Goal: Information Seeking & Learning: Find specific fact

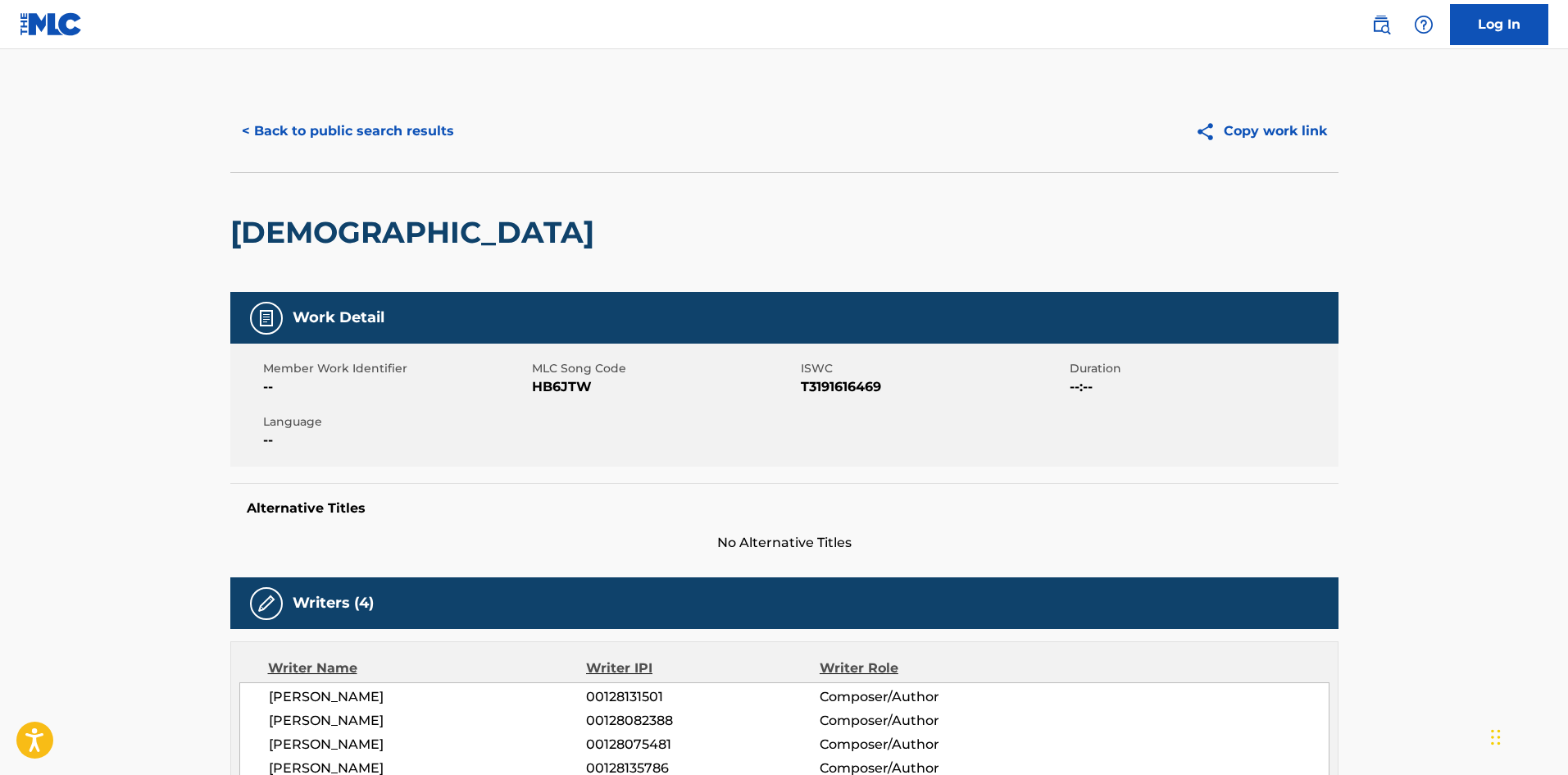
click at [331, 143] on button "< Back to public search results" at bounding box center [349, 132] width 236 height 41
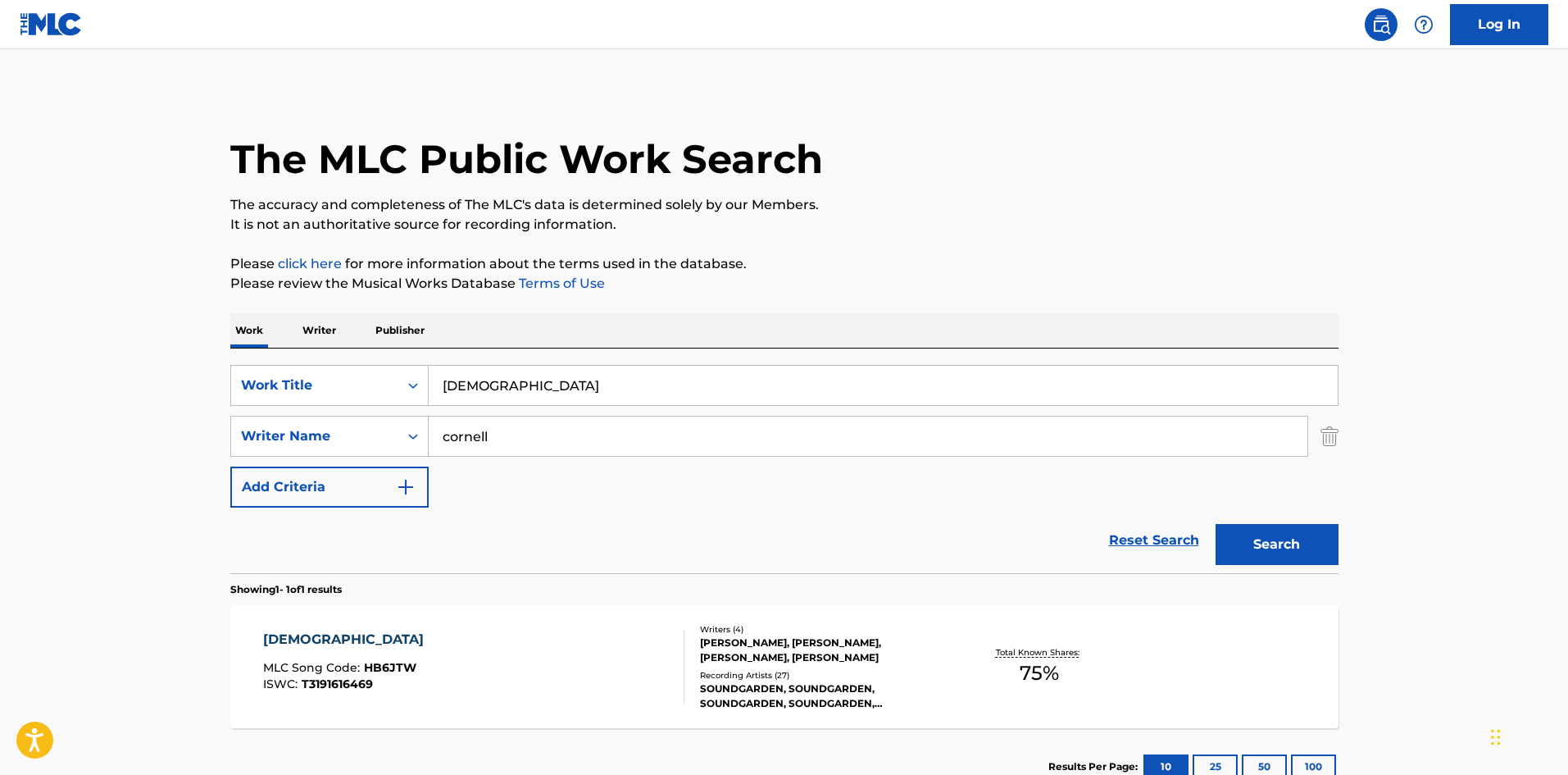
click at [505, 376] on input "[DEMOGRAPHIC_DATA]" at bounding box center [883, 385] width 909 height 39
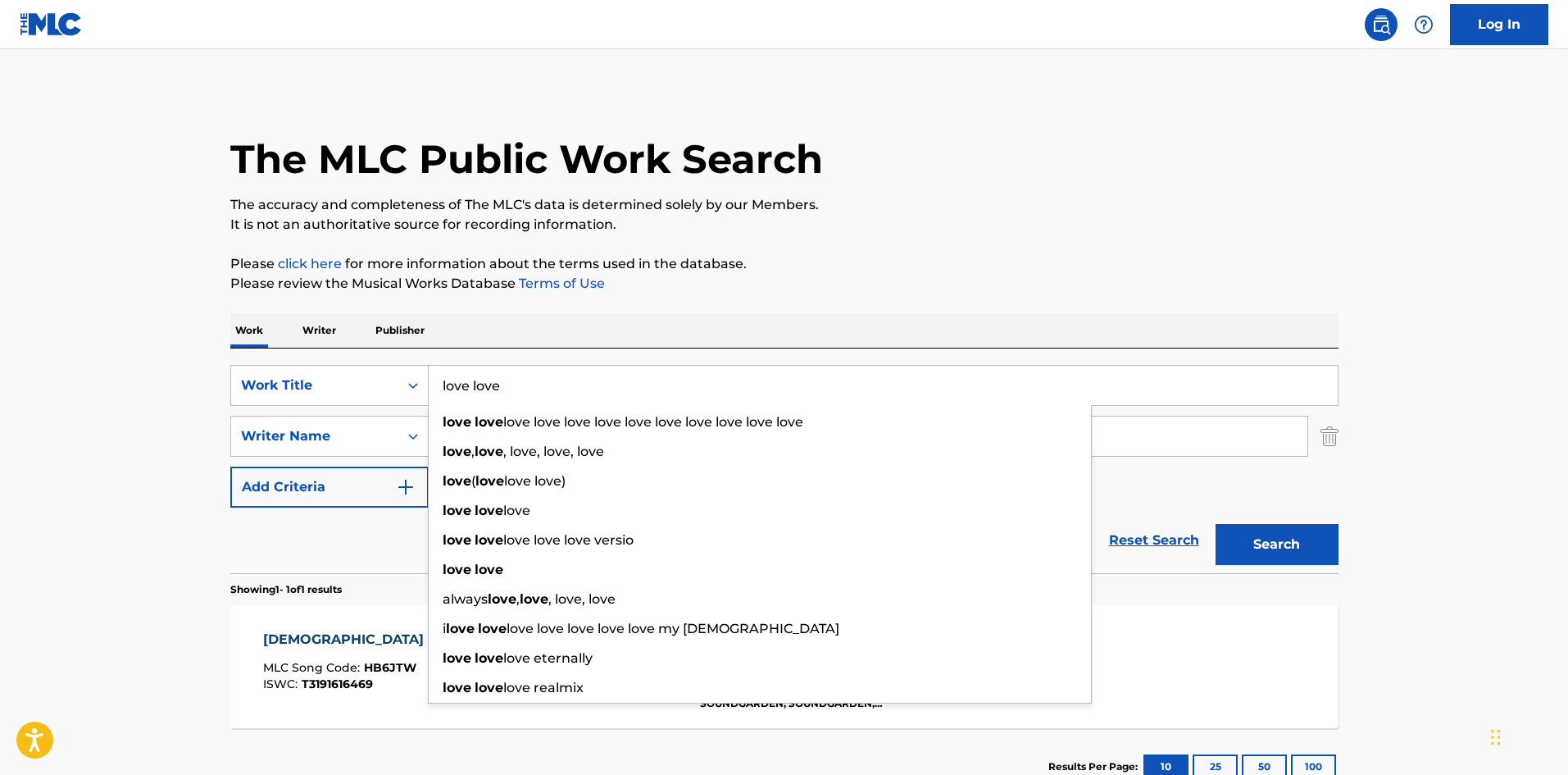
type input "love love"
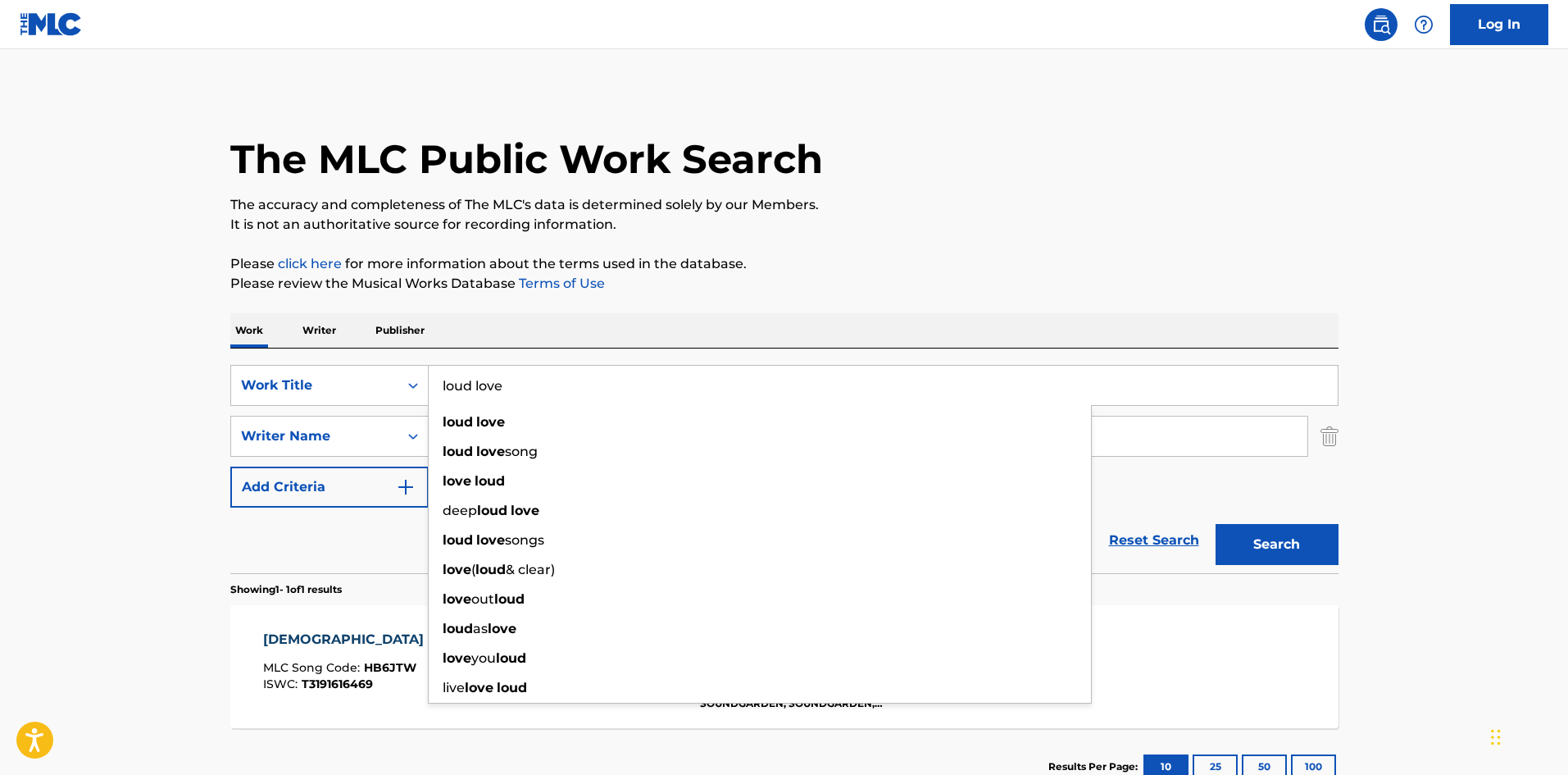
type input "loud love"
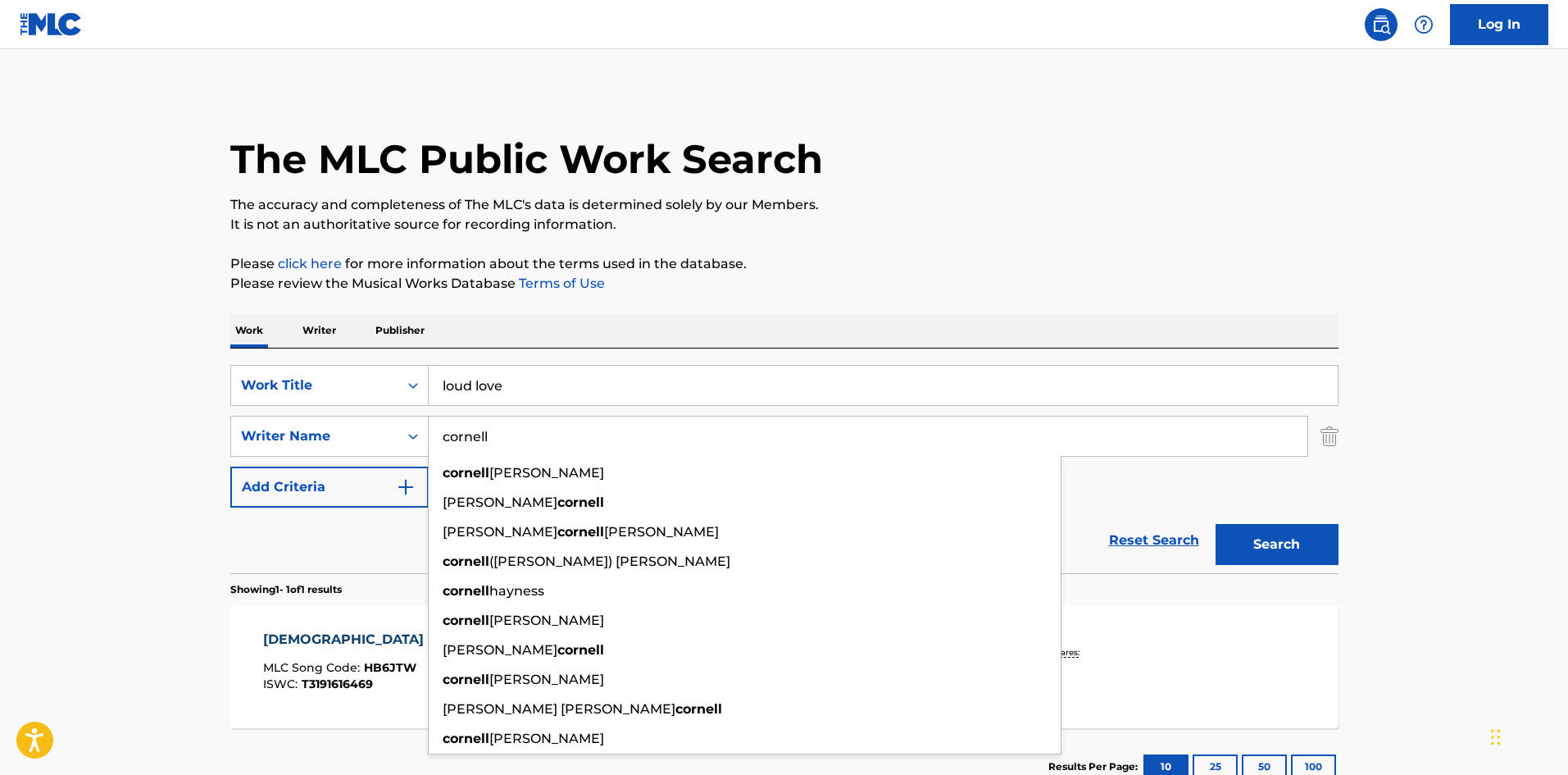
click at [1216, 524] on button "Search" at bounding box center [1276, 544] width 123 height 41
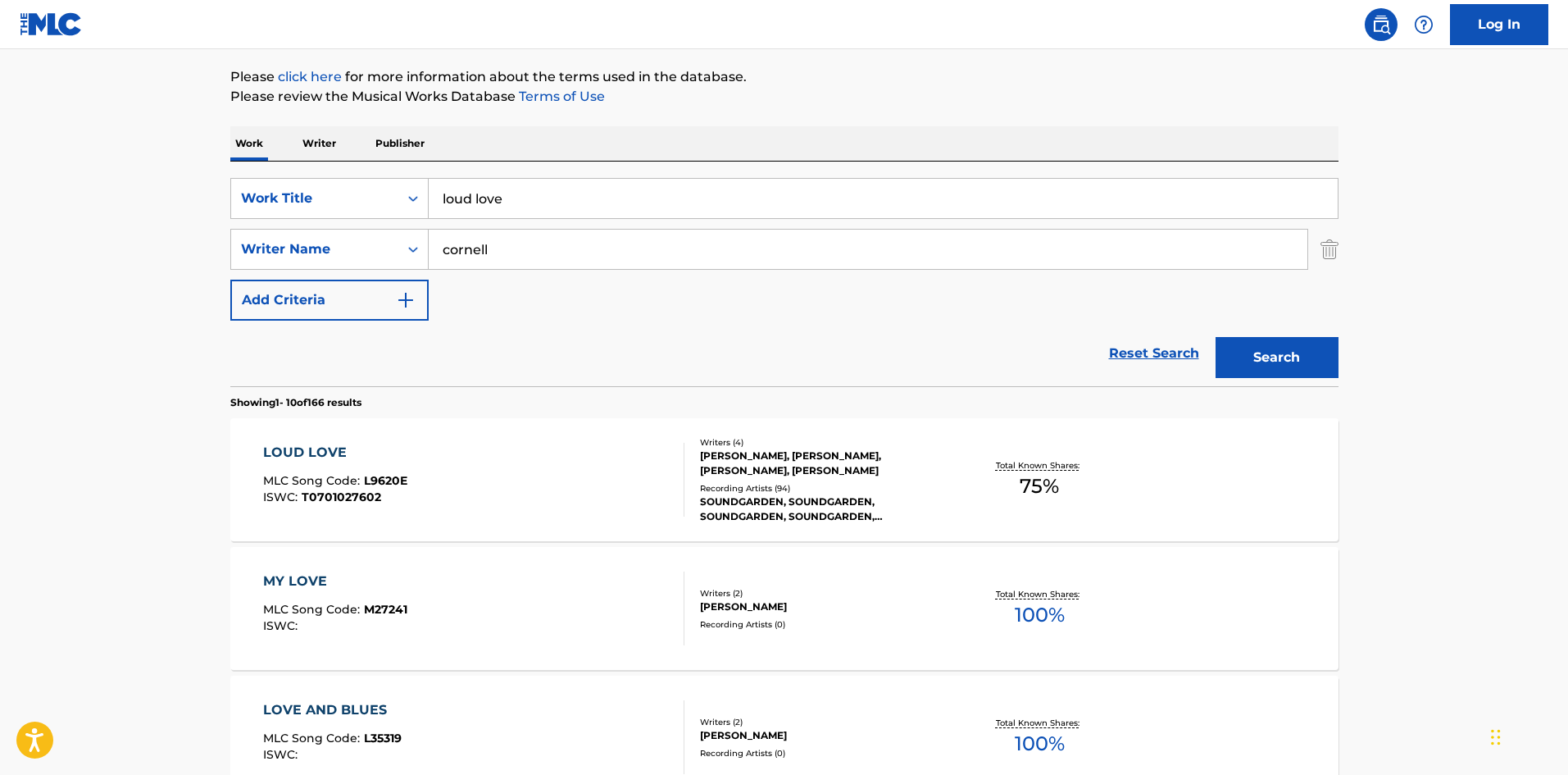
scroll to position [219, 0]
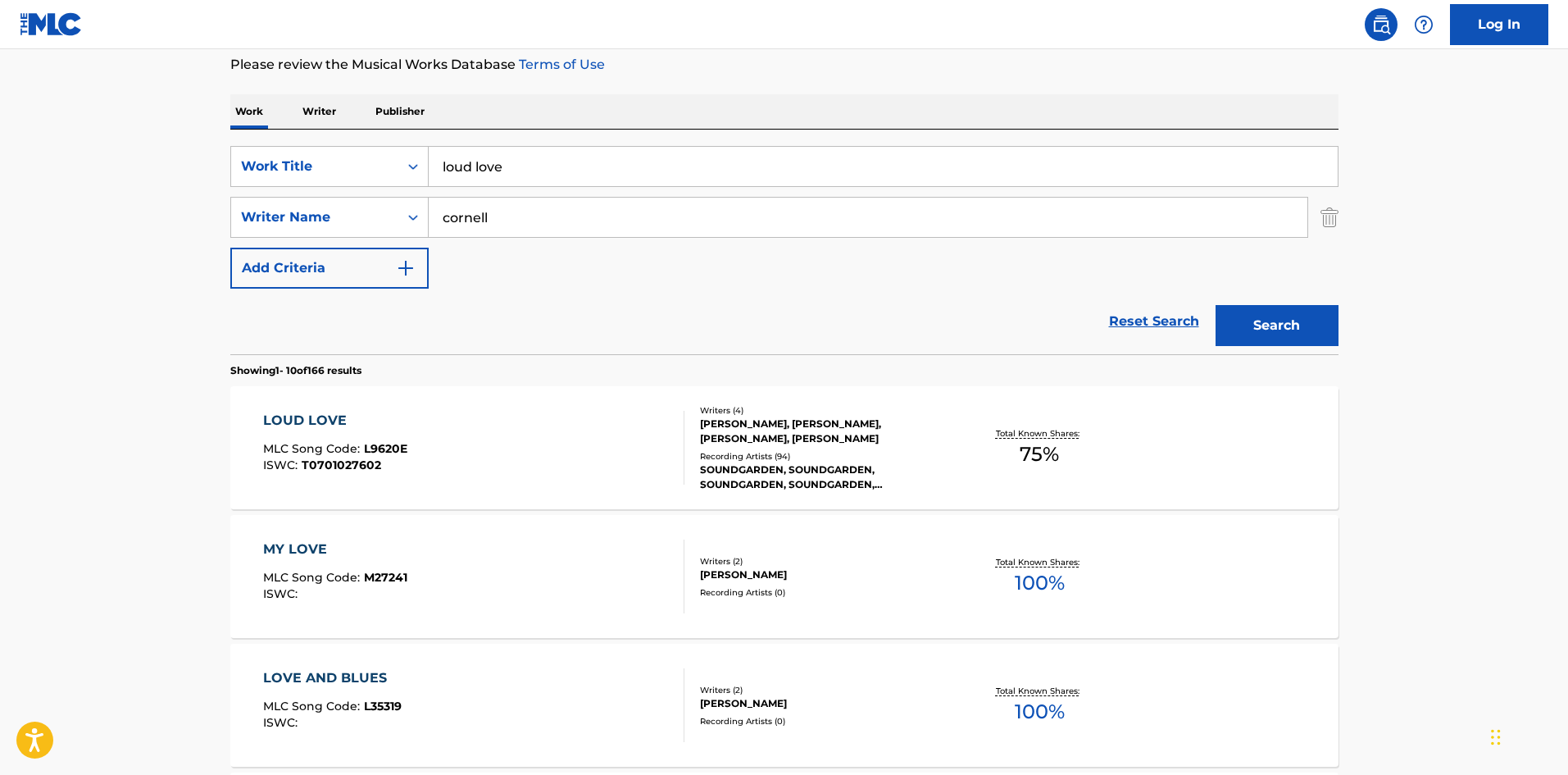
click at [812, 452] on div "Recording Artists ( 94 )" at bounding box center [824, 456] width 247 height 13
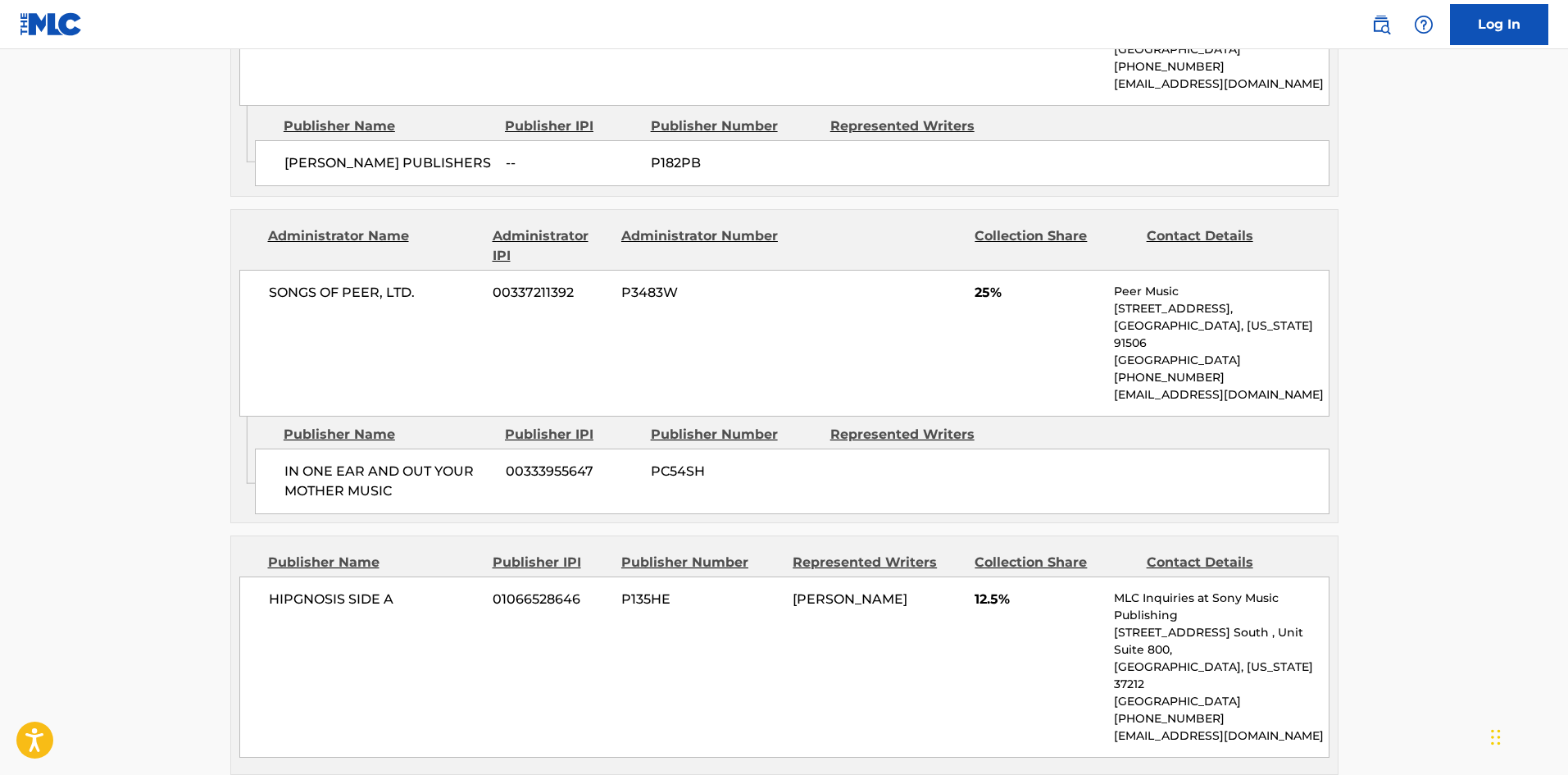
scroll to position [1311, 0]
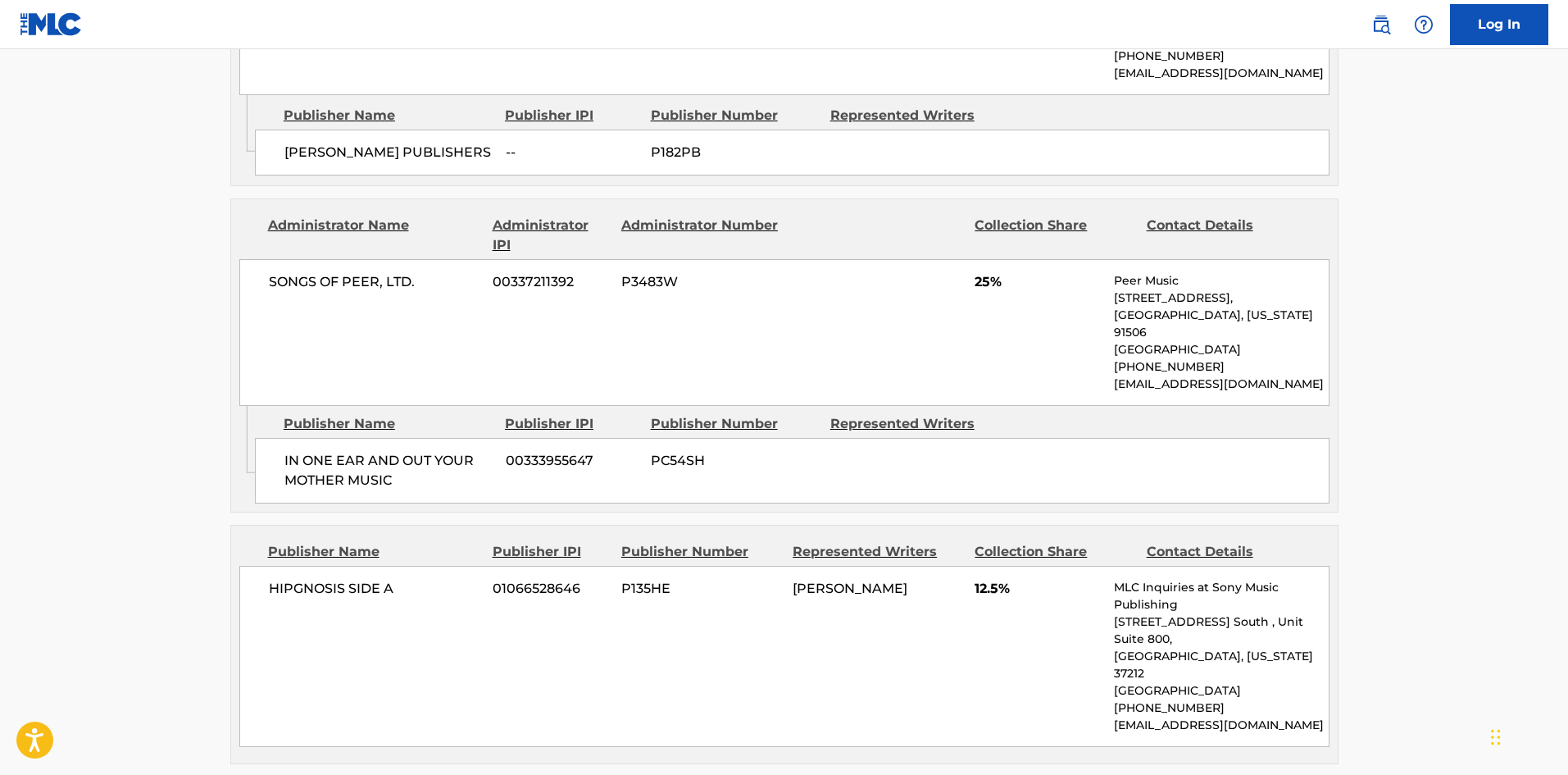
click at [8, 570] on main "< Back to public search results Copy work link LOUD LOVE Work Detail Member Wor…" at bounding box center [784, 69] width 1568 height 2663
click at [8, 545] on main "< Back to public search results Copy work link LOUD LOVE Work Detail Member Wor…" at bounding box center [784, 69] width 1568 height 2663
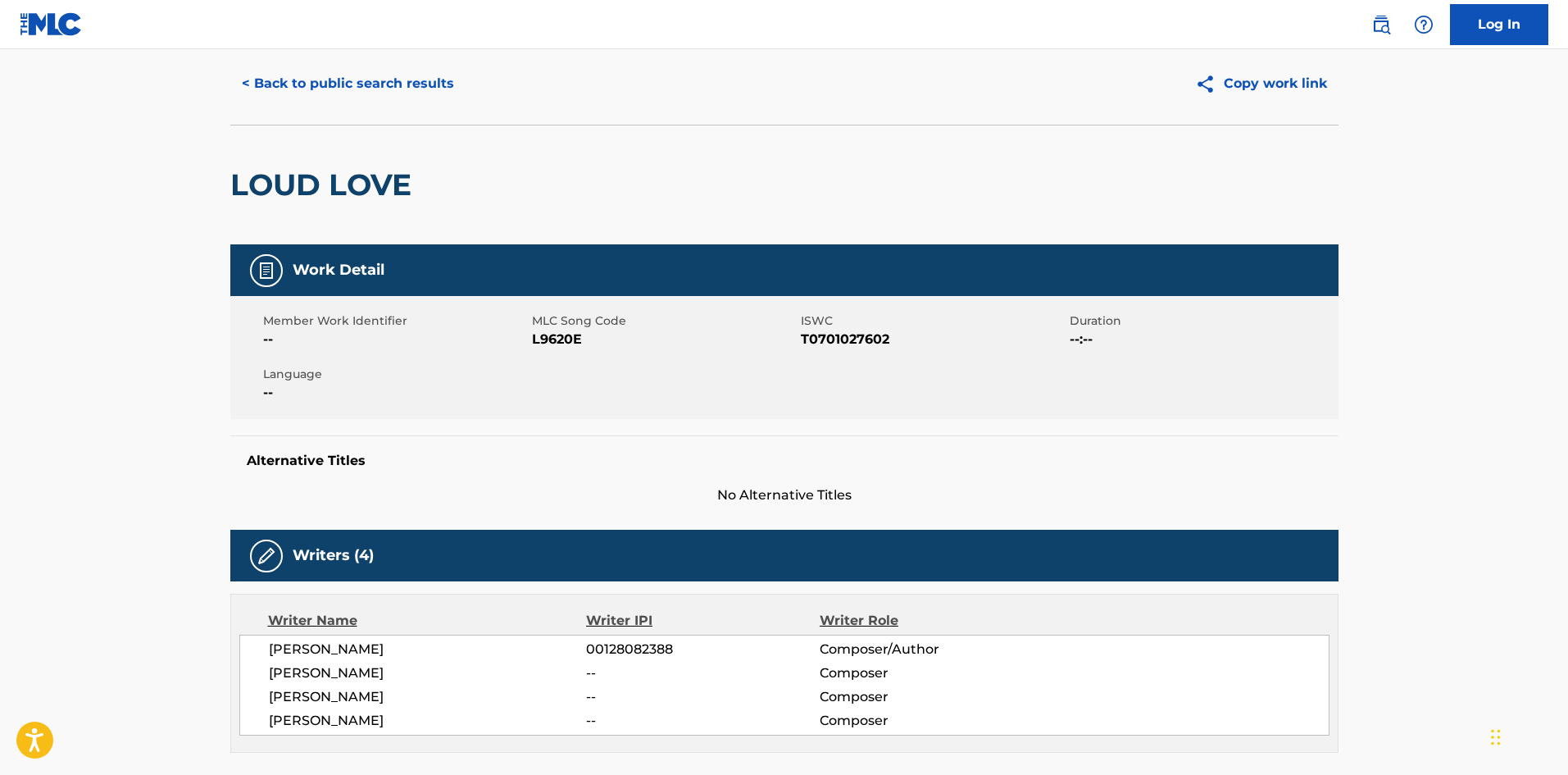
scroll to position [0, 0]
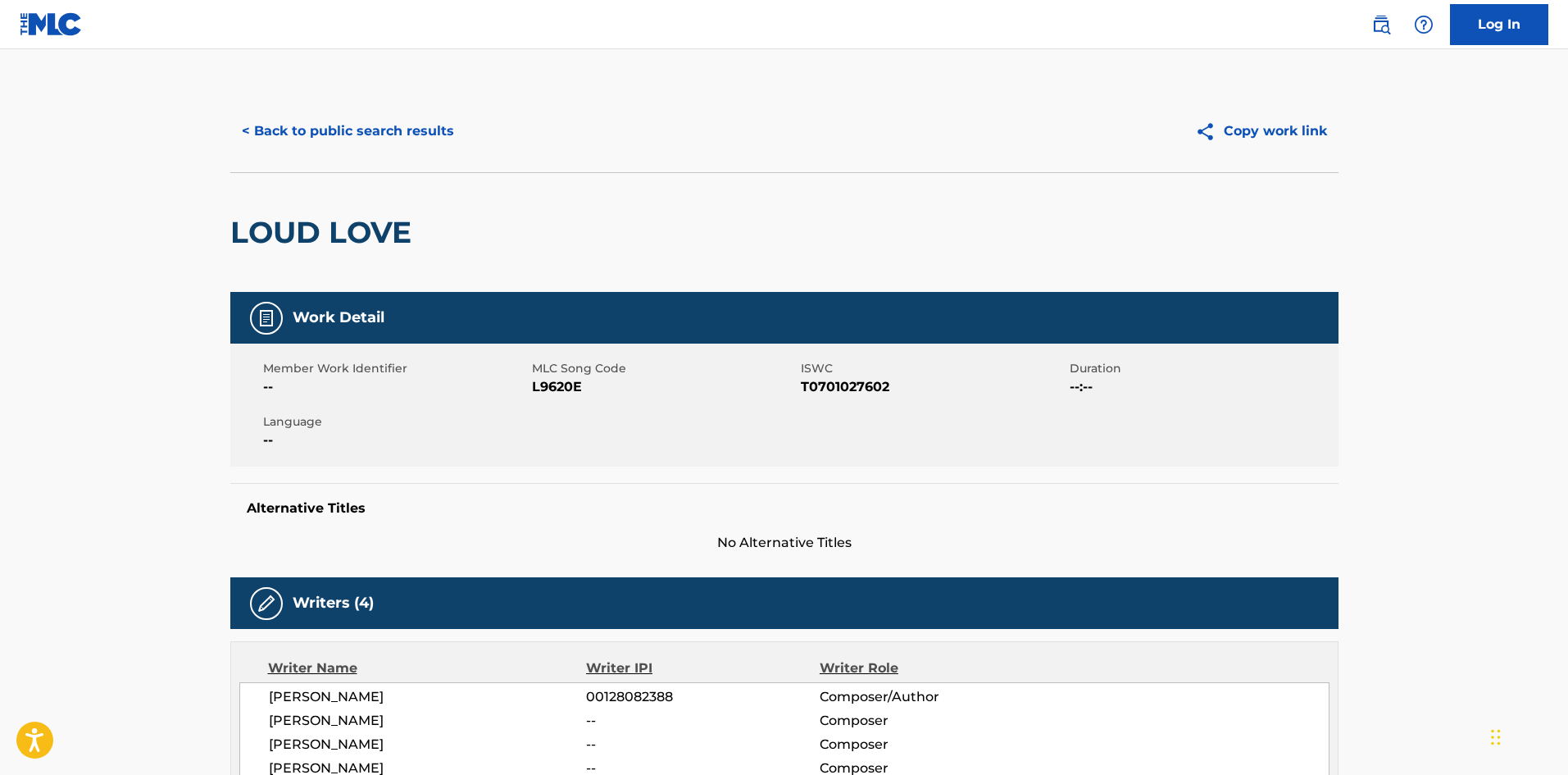
click at [299, 146] on button "< Back to public search results" at bounding box center [349, 132] width 236 height 41
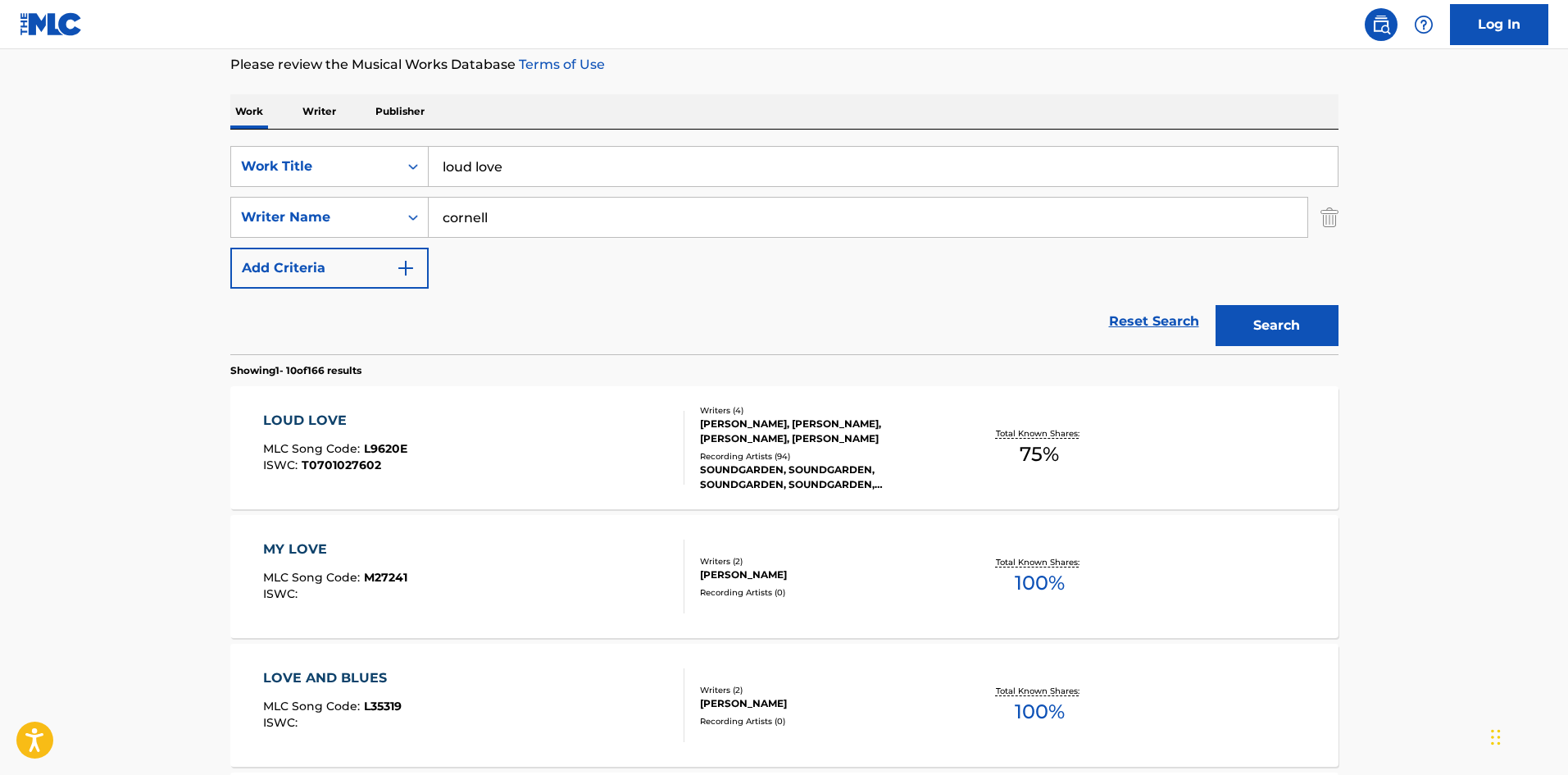
click at [527, 176] on input "loud love" at bounding box center [883, 166] width 909 height 39
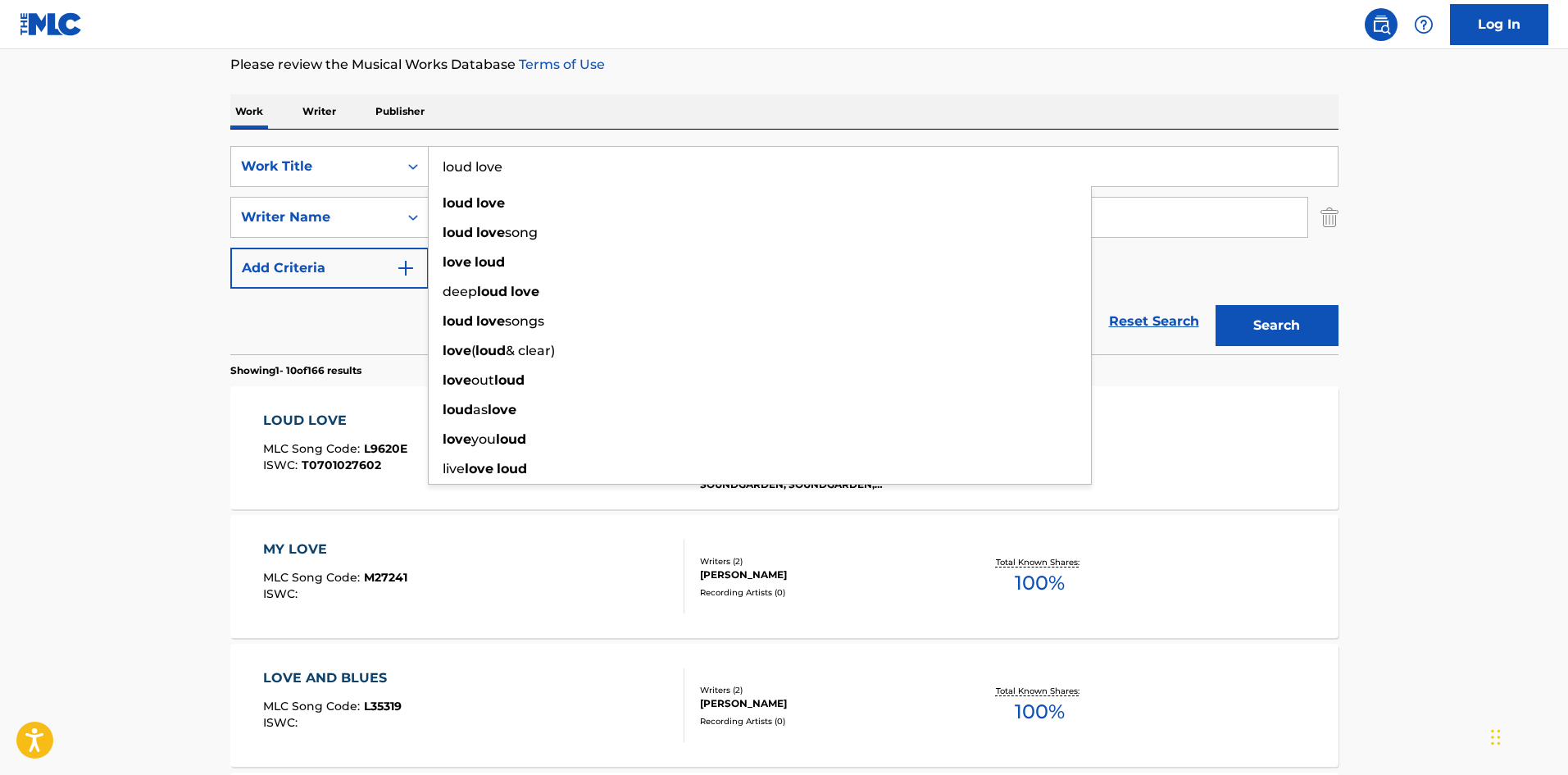
click at [527, 176] on input "loud love" at bounding box center [883, 166] width 909 height 39
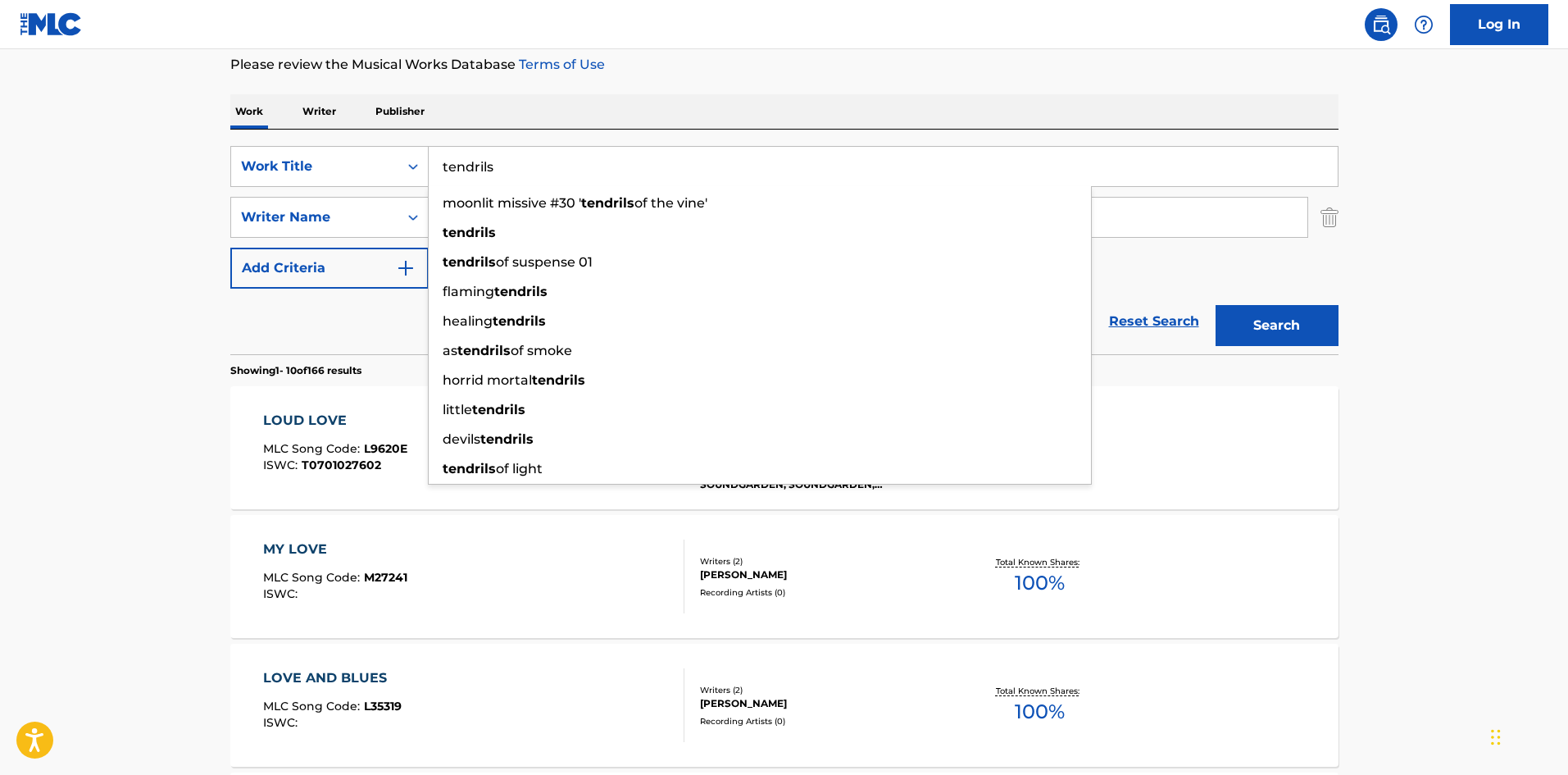
type input "tendrils"
click at [1216, 304] on button "Search" at bounding box center [1276, 325] width 123 height 41
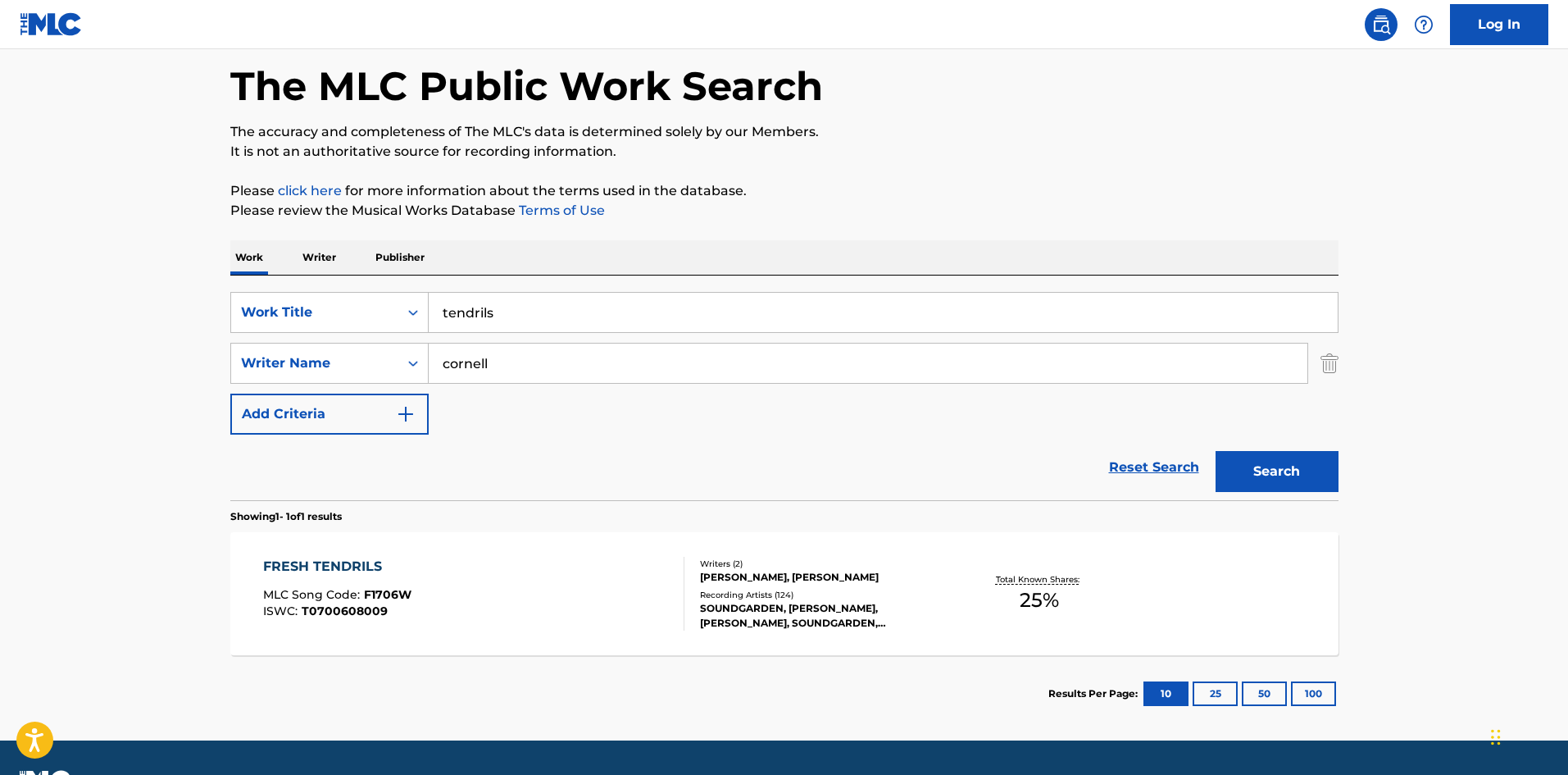
scroll to position [109, 0]
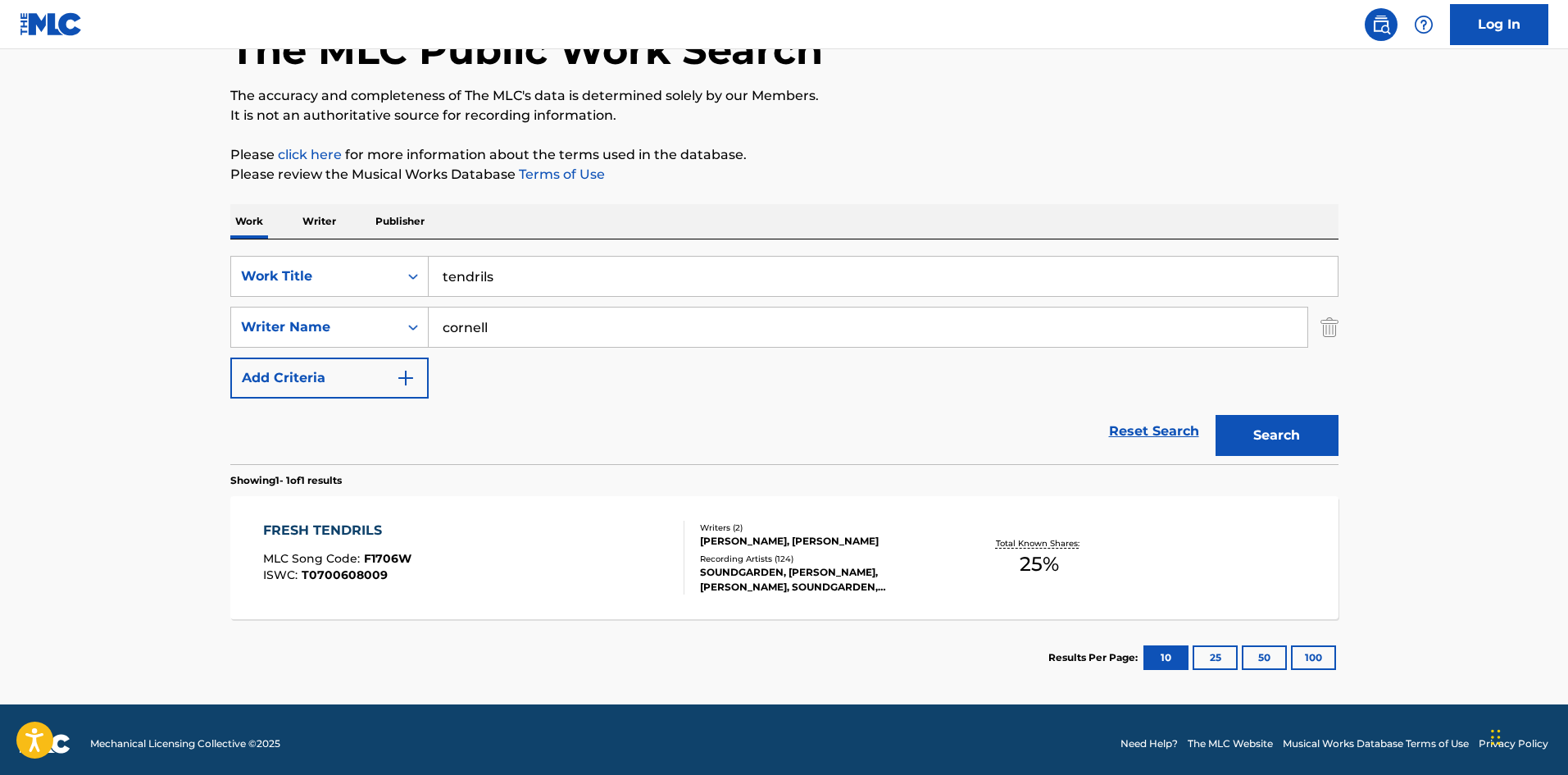
click at [838, 594] on div "SOUNDGARDEN, [PERSON_NAME], [PERSON_NAME], SOUNDGARDEN, SOUNDGARDEN, SOUNDGARDE…" at bounding box center [824, 580] width 247 height 29
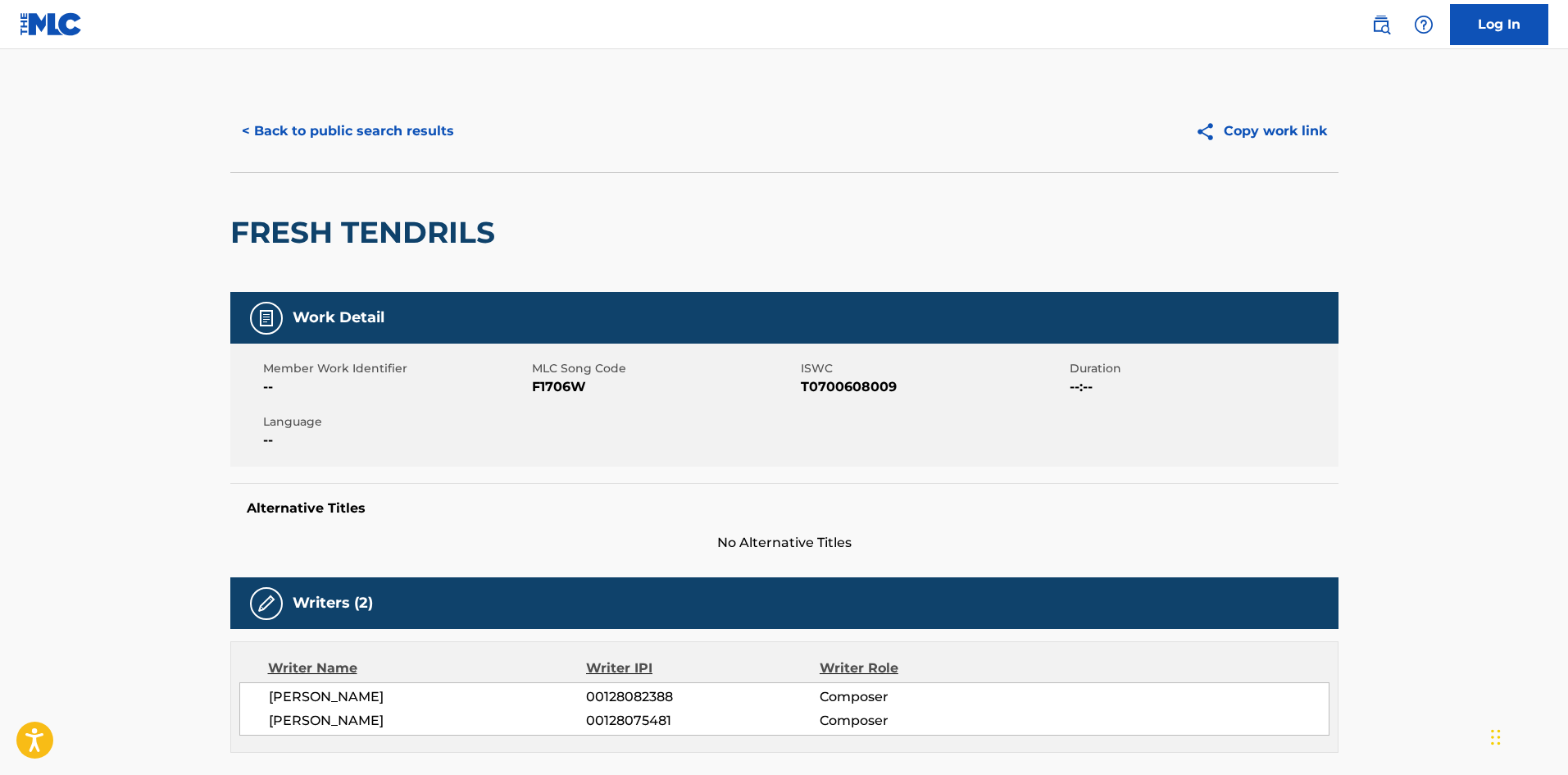
click at [384, 153] on div "< Back to public search results Copy work link" at bounding box center [784, 131] width 1108 height 82
click at [384, 140] on button "< Back to public search results" at bounding box center [349, 132] width 236 height 41
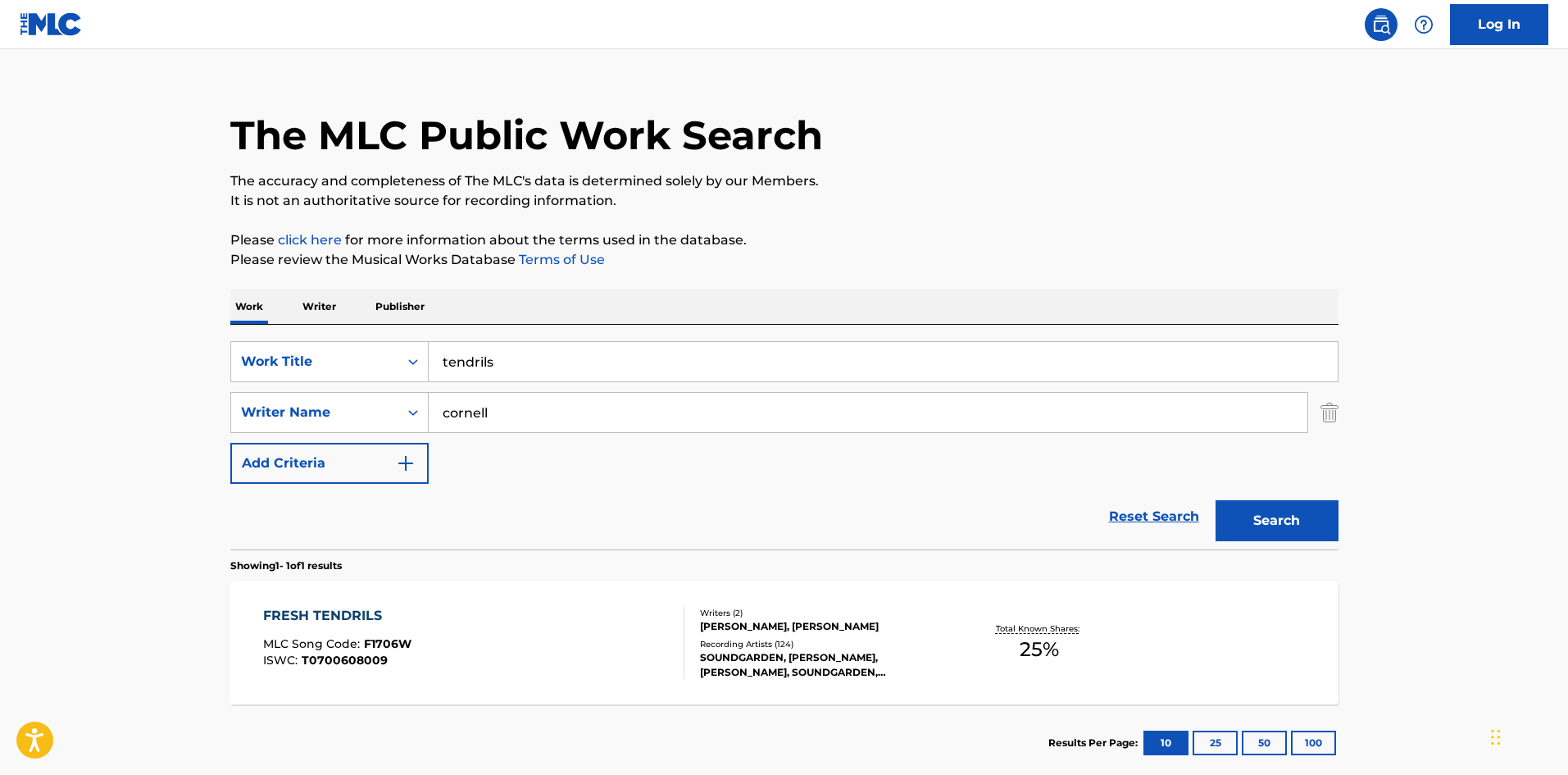
click at [494, 370] on input "tendrils" at bounding box center [883, 361] width 909 height 39
type input "incessant [PERSON_NAME]"
click at [1216, 500] on button "Search" at bounding box center [1276, 521] width 123 height 41
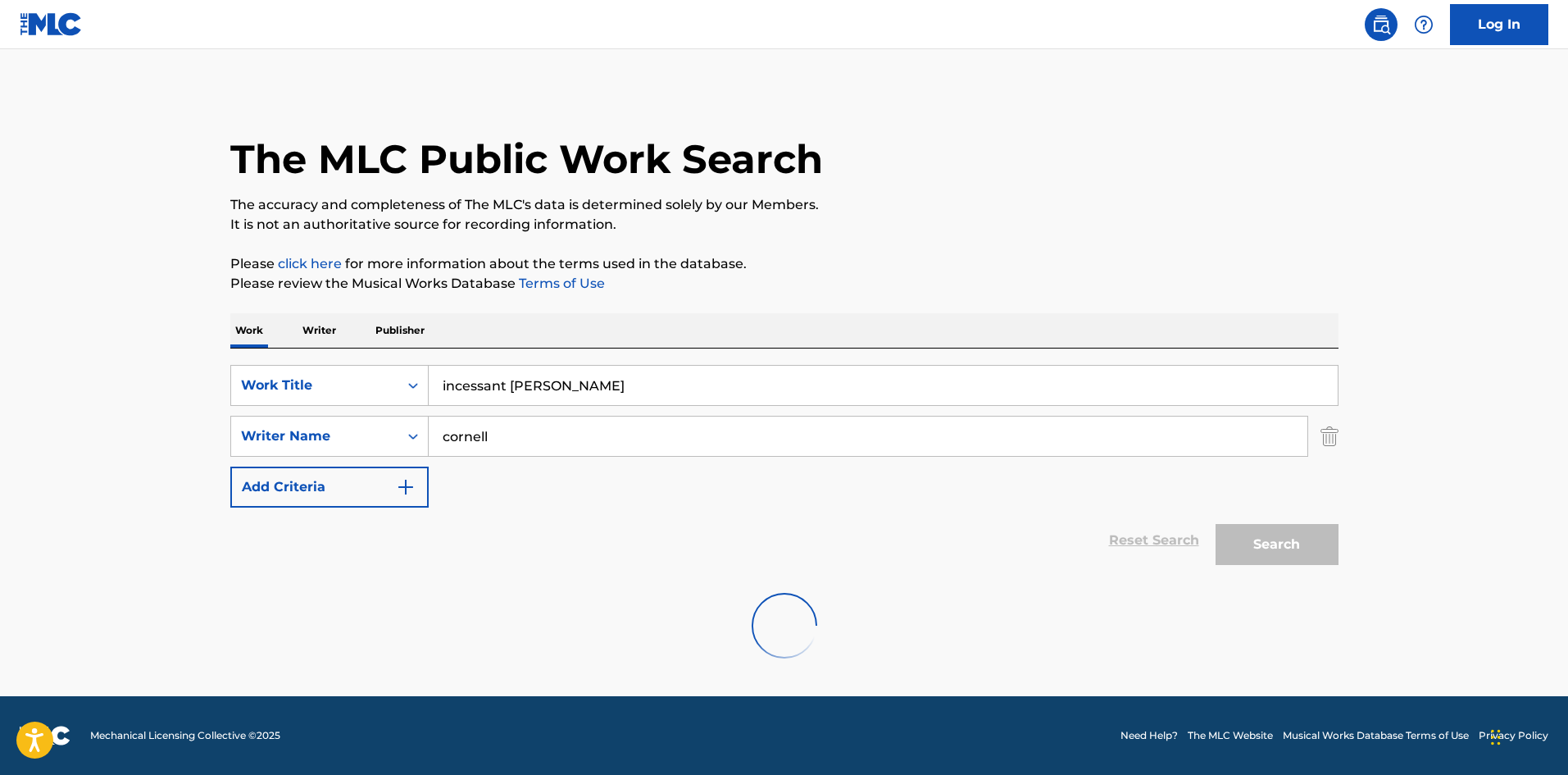
scroll to position [0, 0]
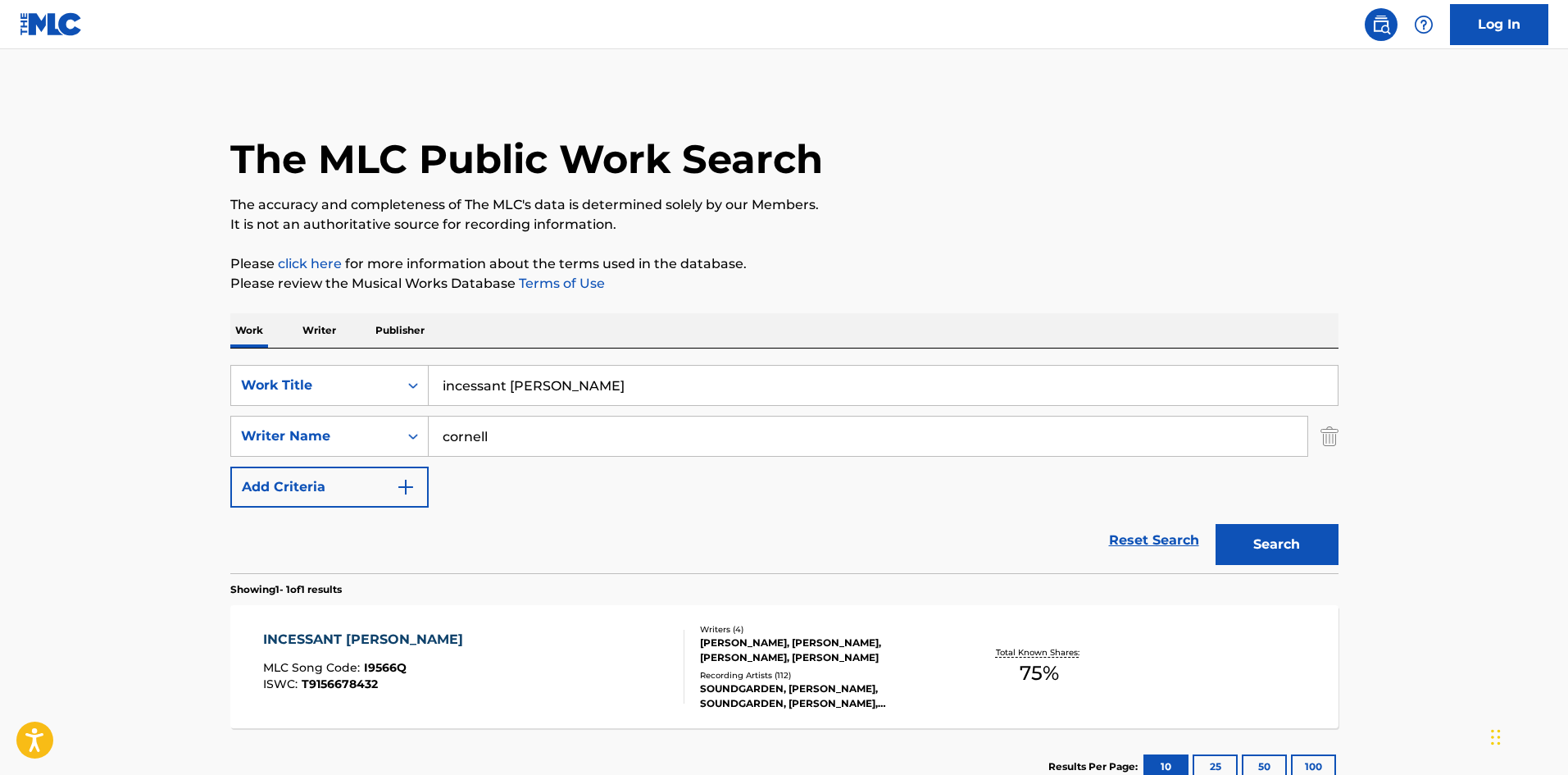
click at [788, 682] on div "SOUNDGARDEN, [PERSON_NAME], SOUNDGARDEN, [PERSON_NAME], SOUNDGARDEN, SOUNDGARDE…" at bounding box center [824, 696] width 247 height 29
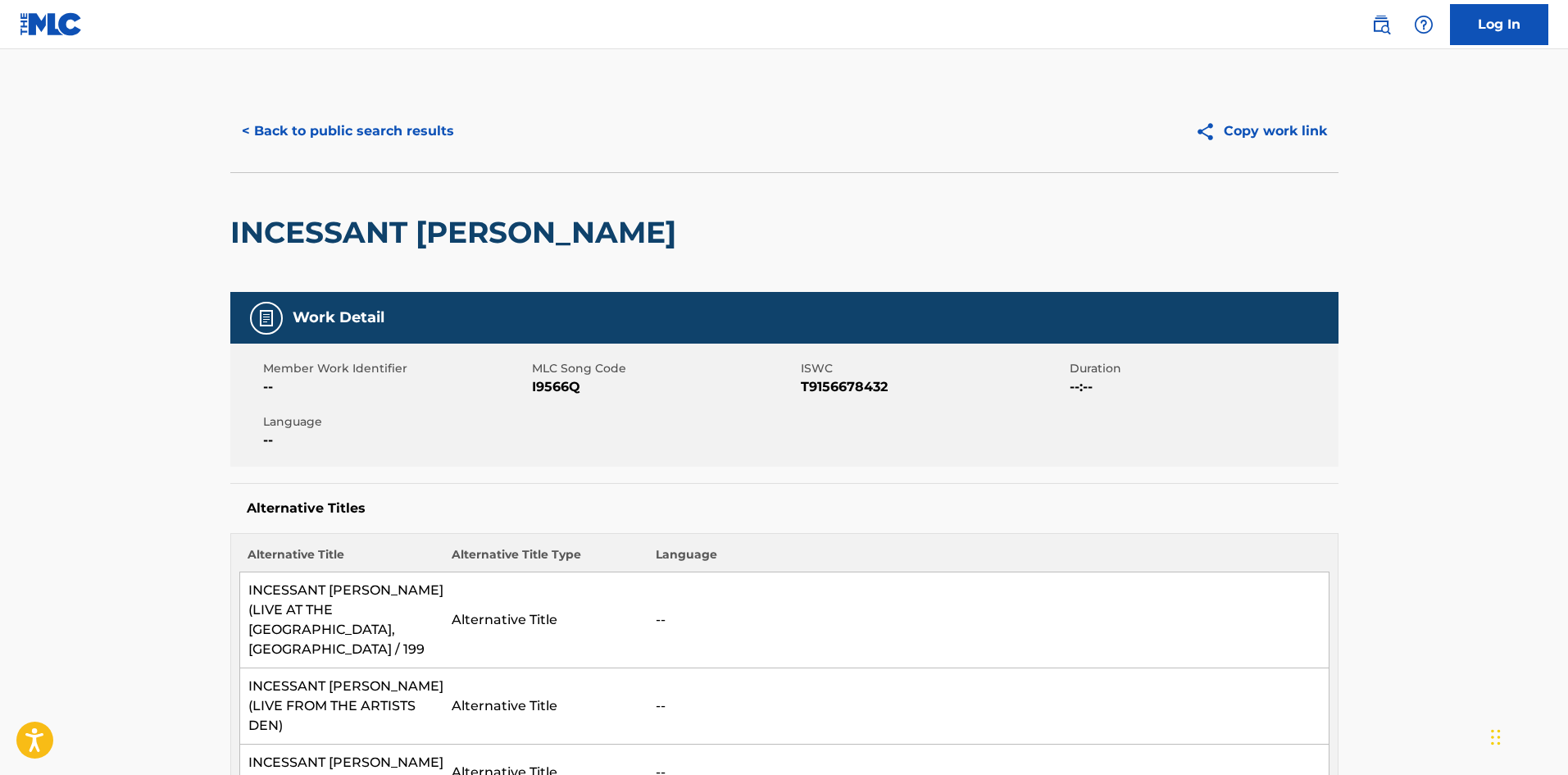
click at [316, 125] on button "< Back to public search results" at bounding box center [349, 132] width 236 height 41
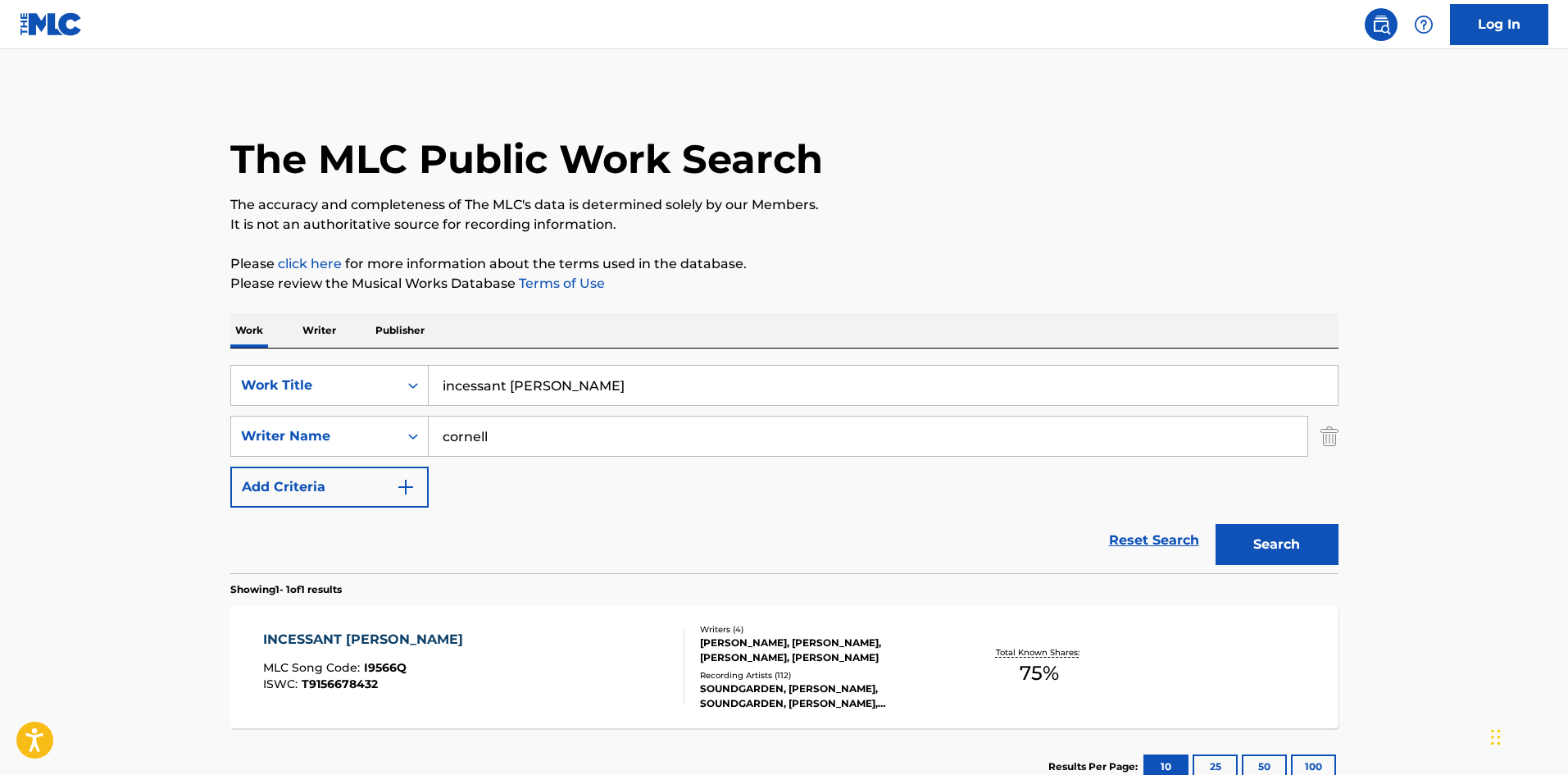
click at [569, 392] on input "incessant [PERSON_NAME]" at bounding box center [883, 385] width 909 height 39
click at [568, 394] on input "incessant [PERSON_NAME]" at bounding box center [883, 385] width 909 height 39
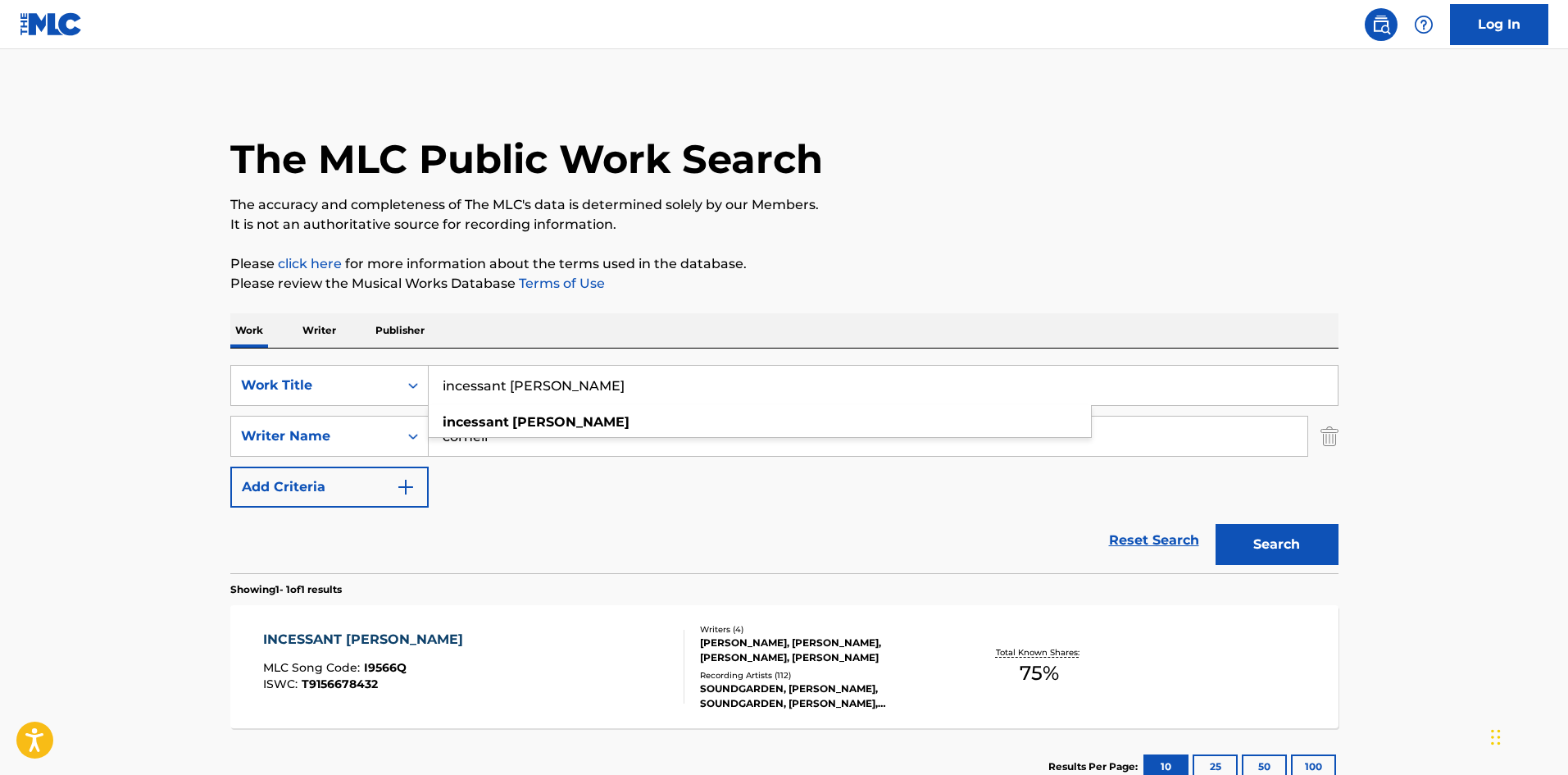
click at [568, 394] on input "incessant [PERSON_NAME]" at bounding box center [883, 385] width 909 height 39
type input "four walled world"
click at [1216, 524] on button "Search" at bounding box center [1276, 544] width 123 height 41
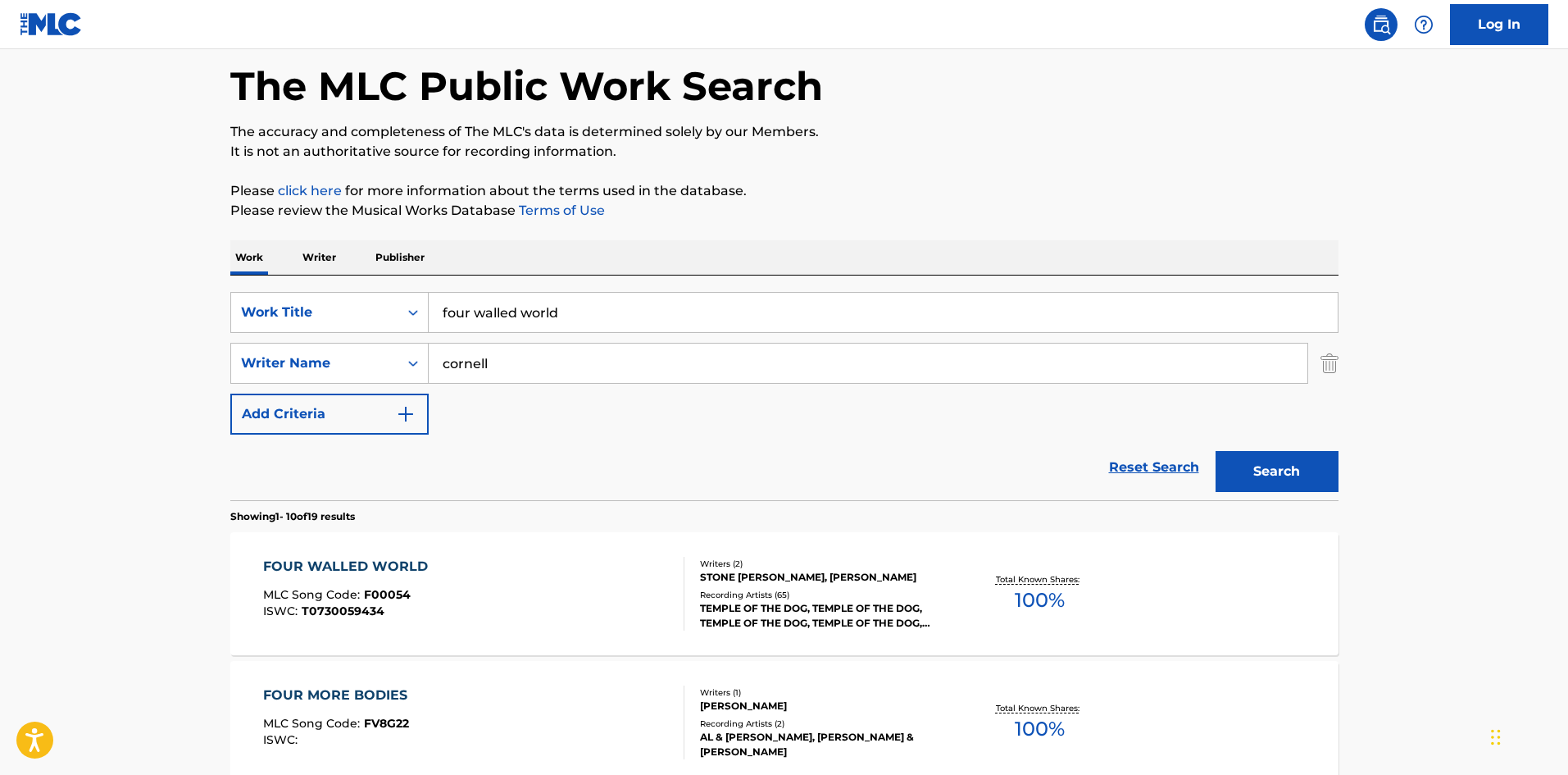
scroll to position [109, 0]
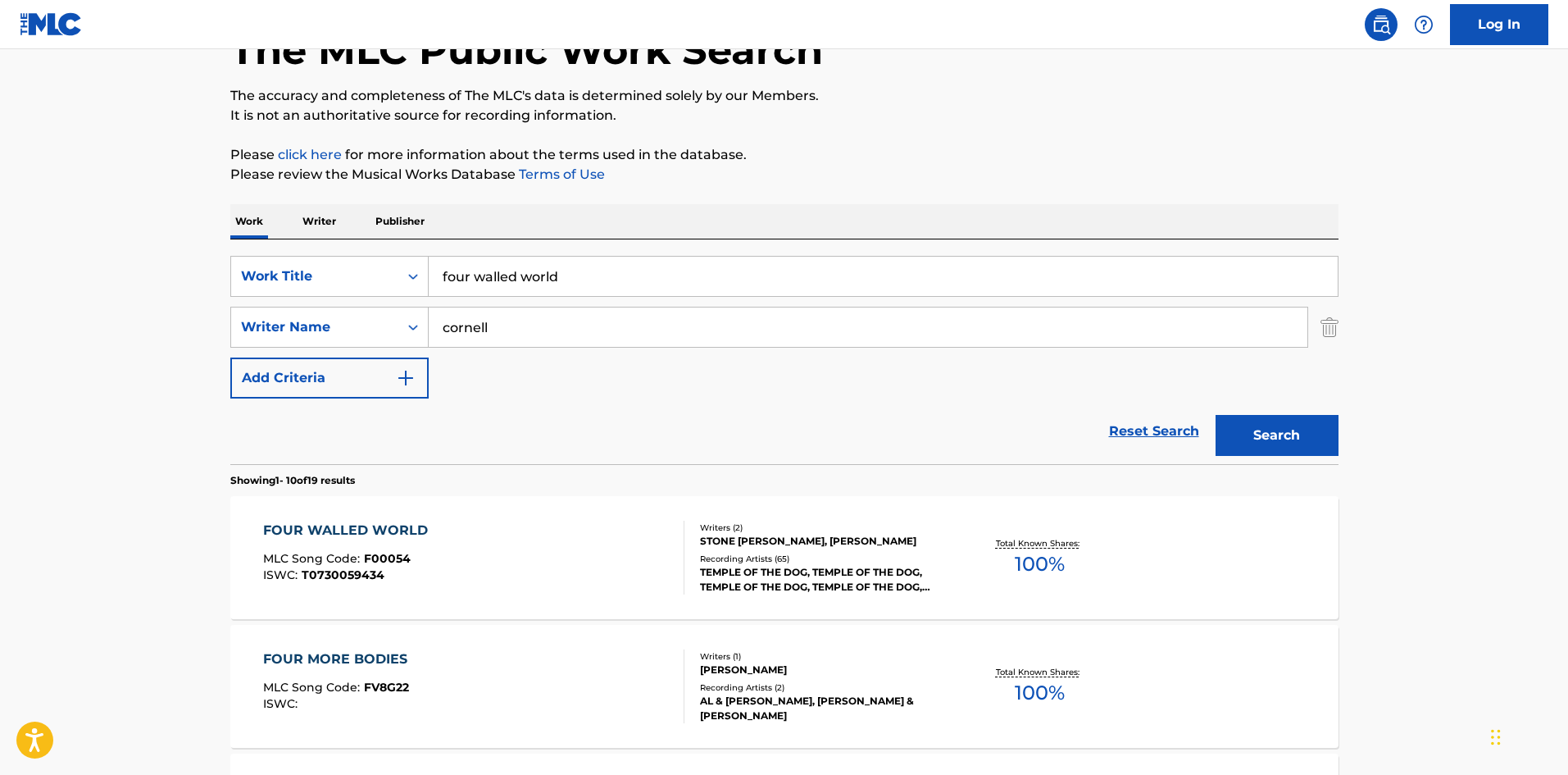
click at [873, 575] on div "TEMPLE OF THE DOG, TEMPLE OF THE DOG, TEMPLE OF THE DOG, TEMPLE OF THE DOG, [DE…" at bounding box center [824, 580] width 247 height 29
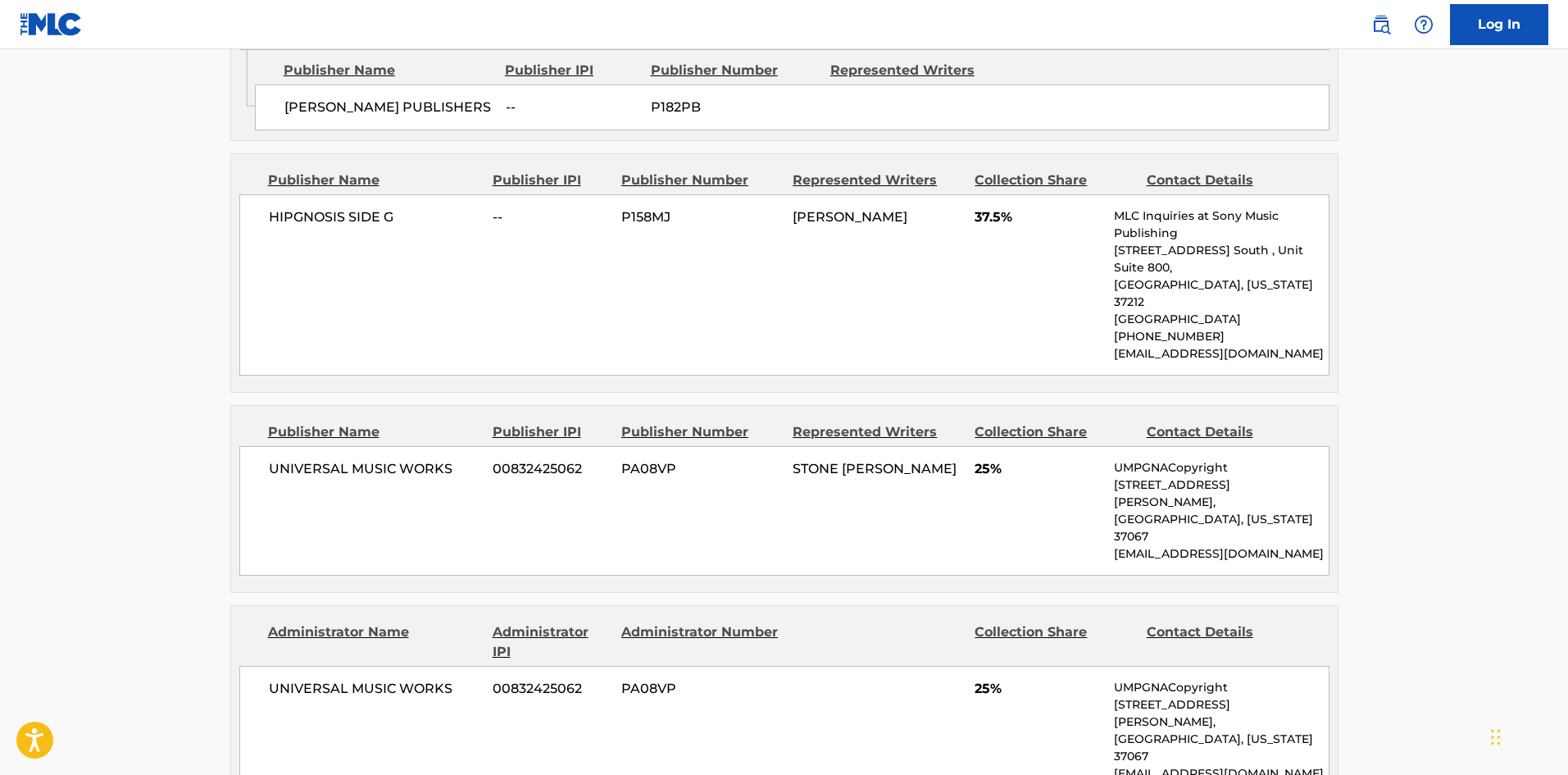
scroll to position [1202, 0]
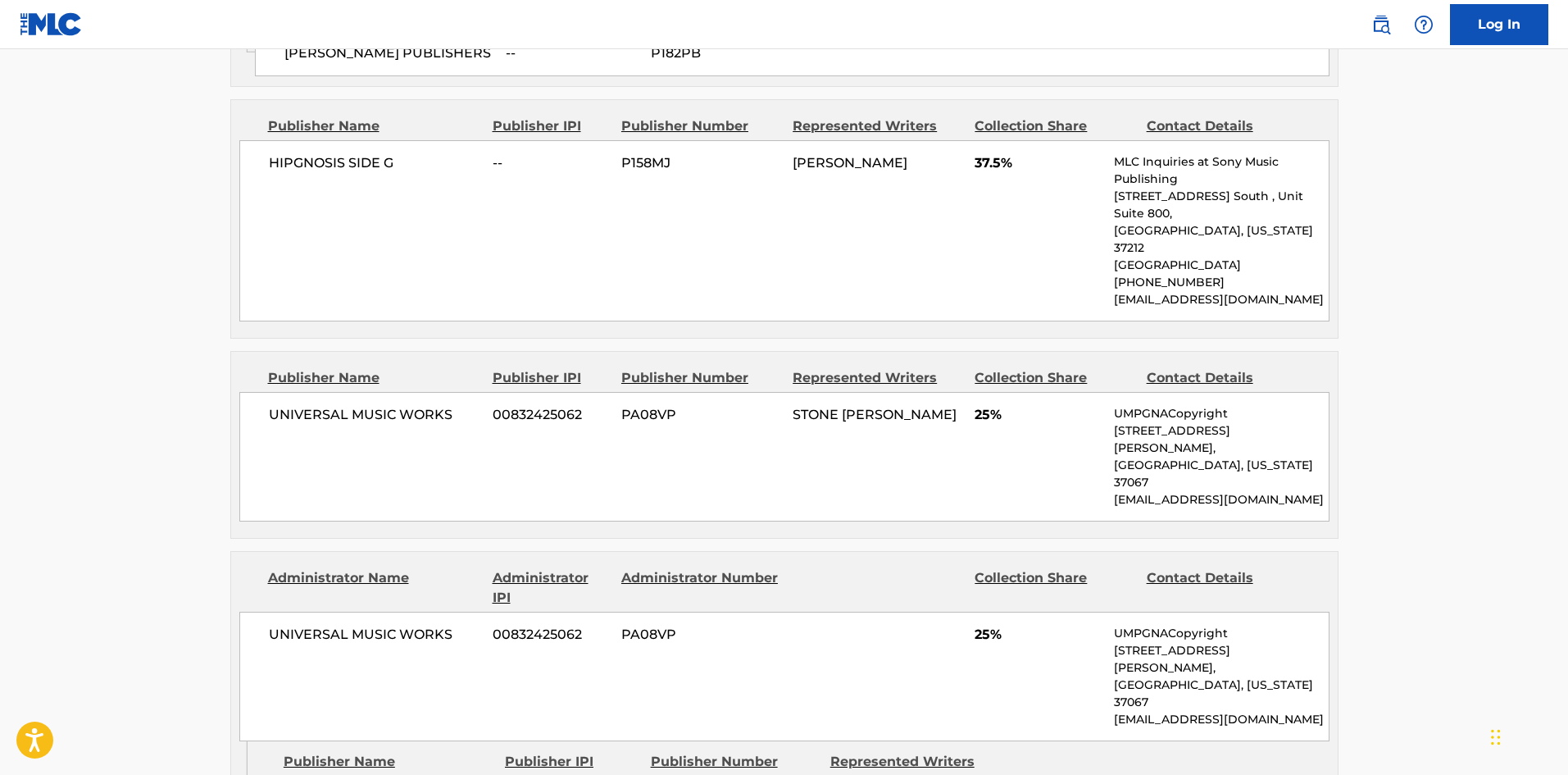
click at [8, 691] on main "< Back to public search results Copy work link FOUR WALLED WORLD Work Detail Me…" at bounding box center [784, 157] width 1568 height 2622
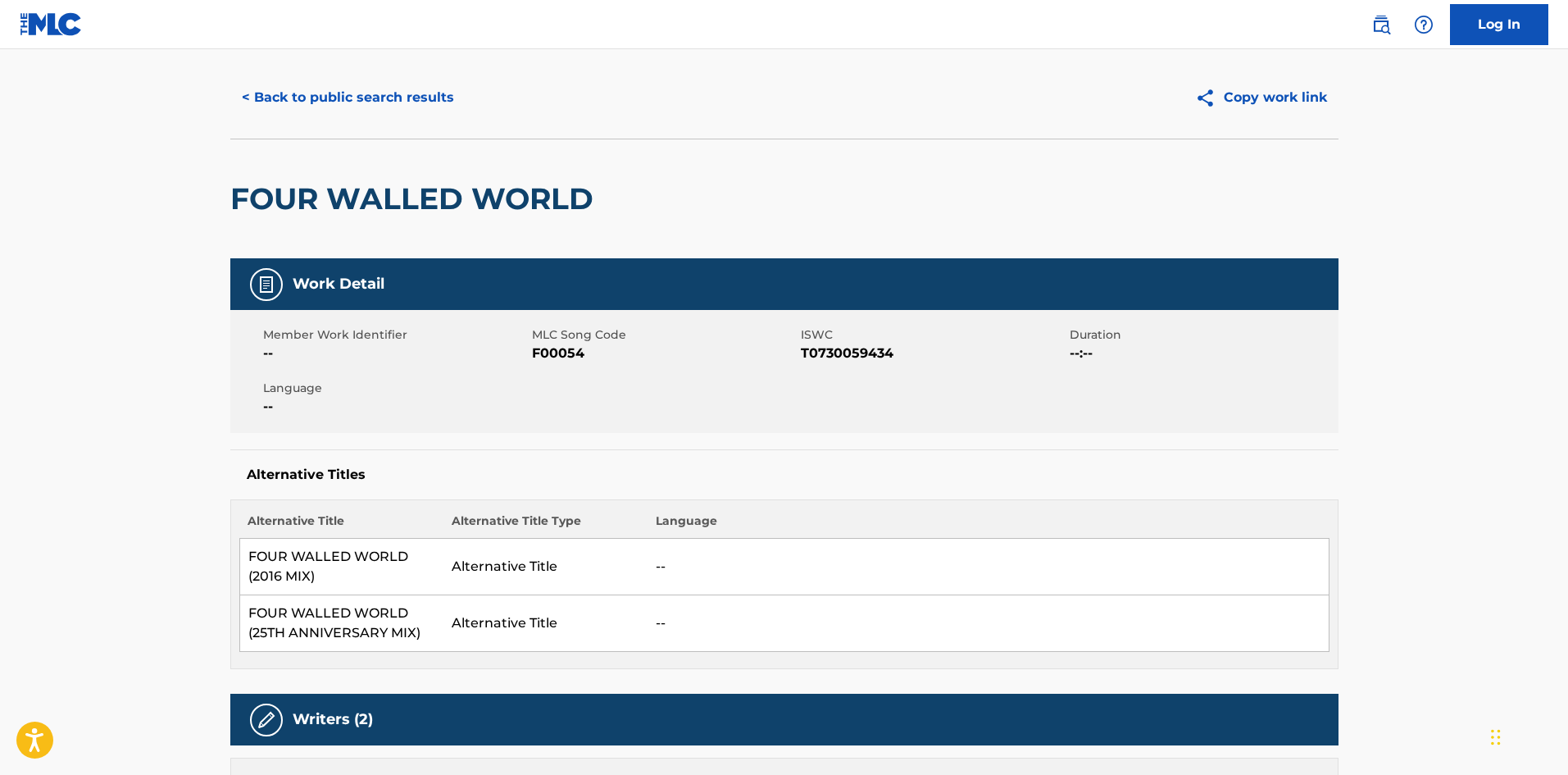
scroll to position [0, 0]
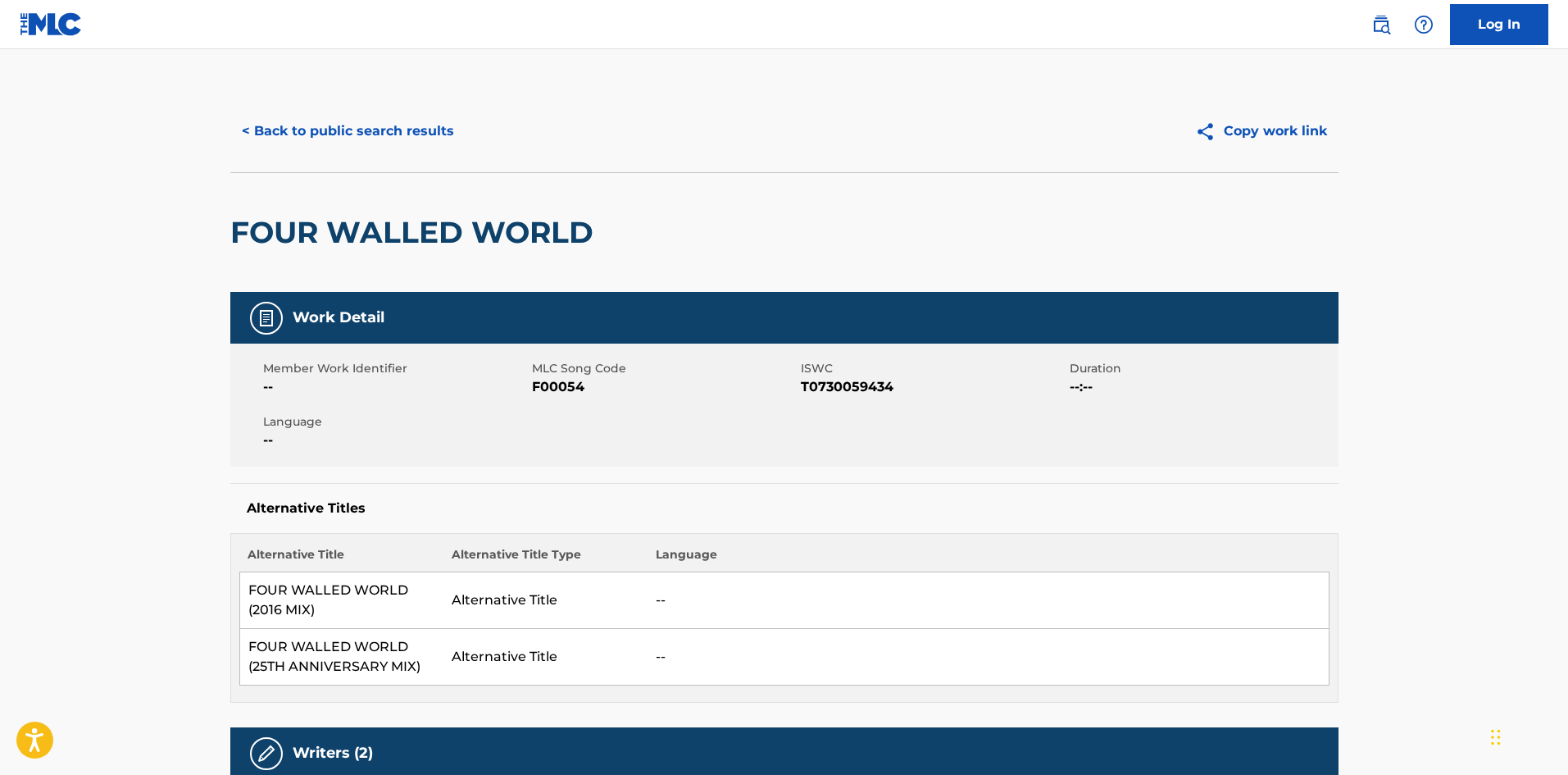
click at [358, 131] on button "< Back to public search results" at bounding box center [349, 132] width 236 height 41
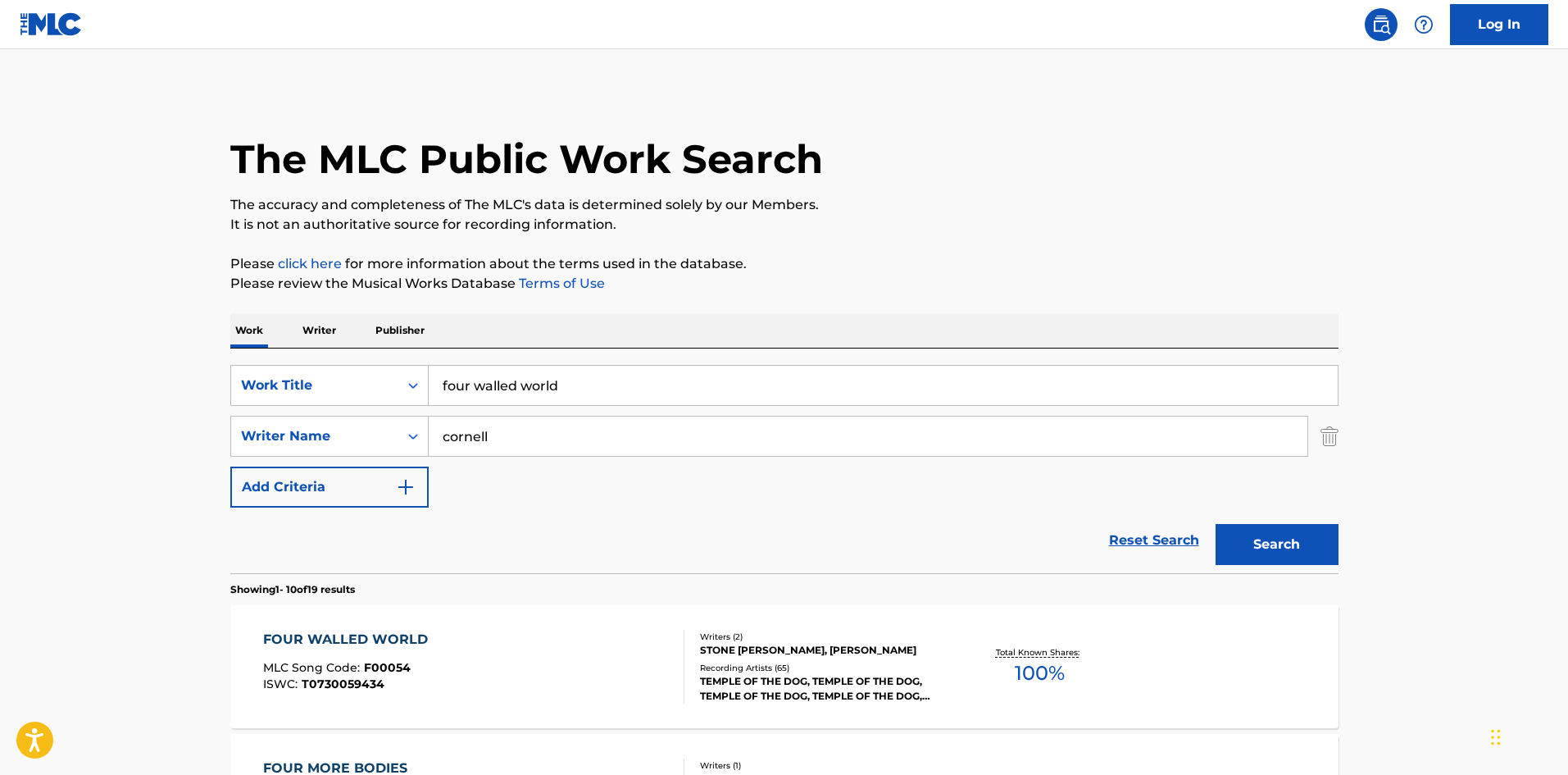
scroll to position [109, 0]
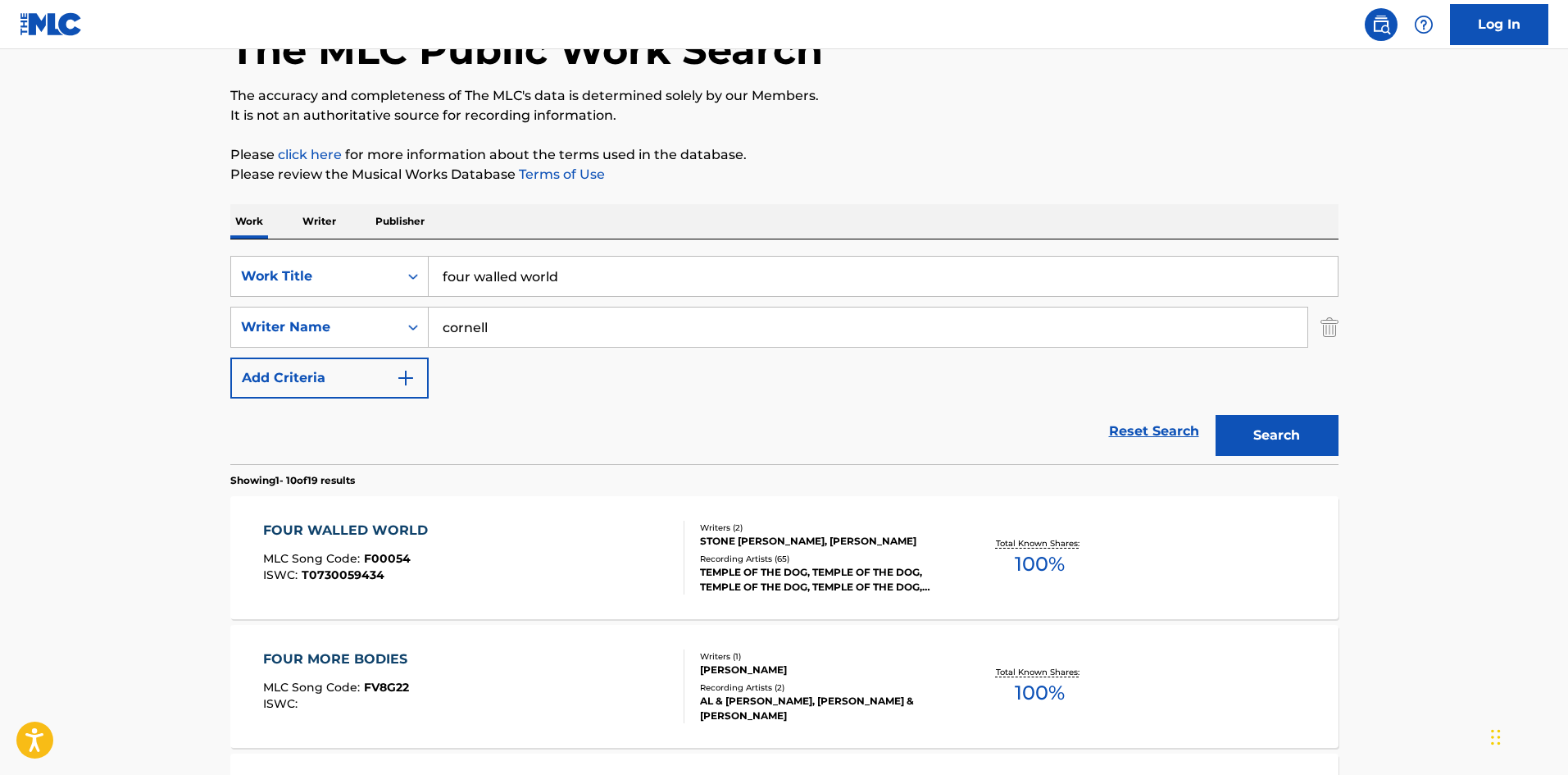
click at [607, 259] on input "four walled world" at bounding box center [883, 276] width 909 height 39
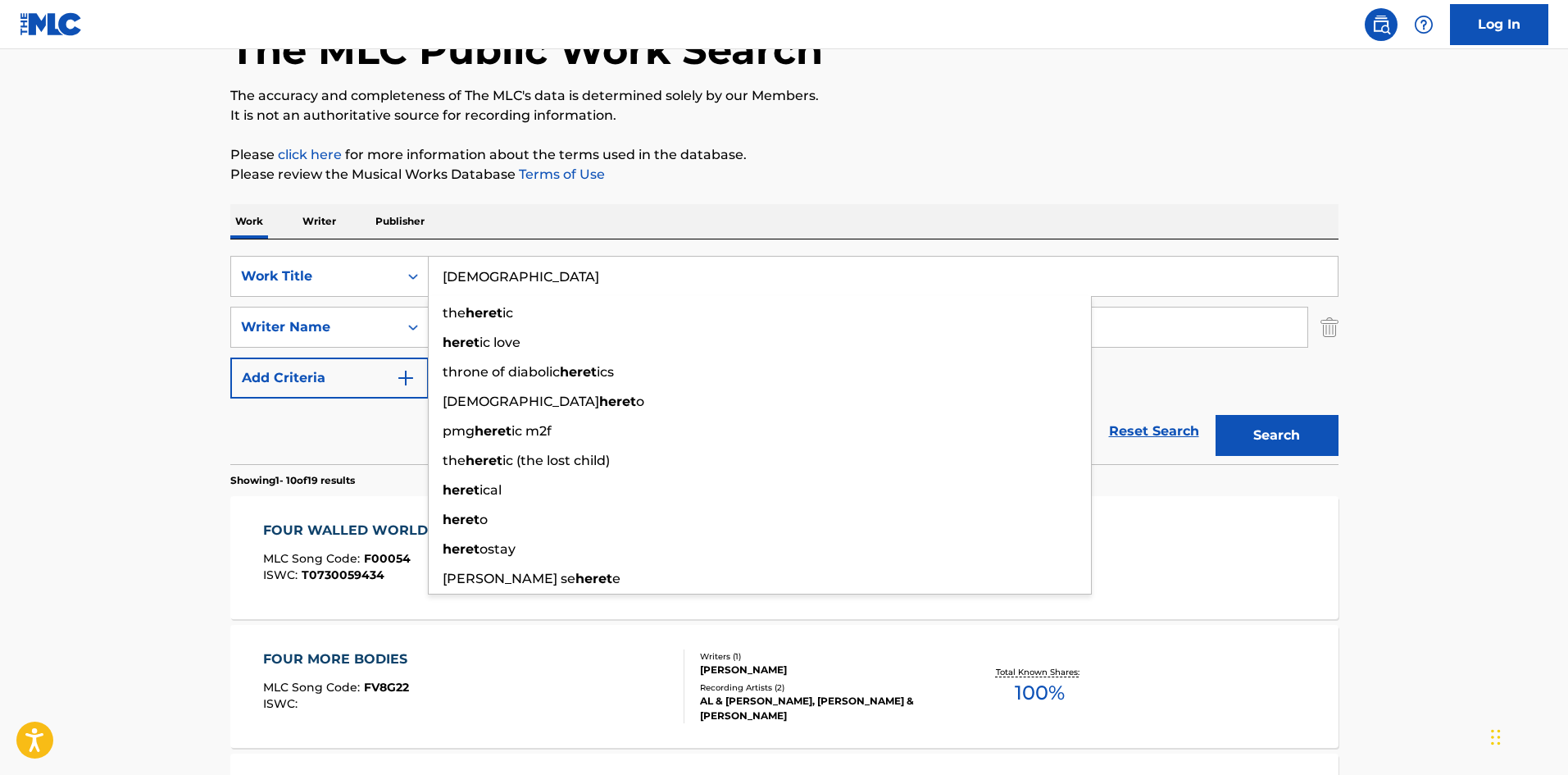
type input "[DEMOGRAPHIC_DATA]"
click at [1216, 415] on button "Search" at bounding box center [1276, 435] width 123 height 41
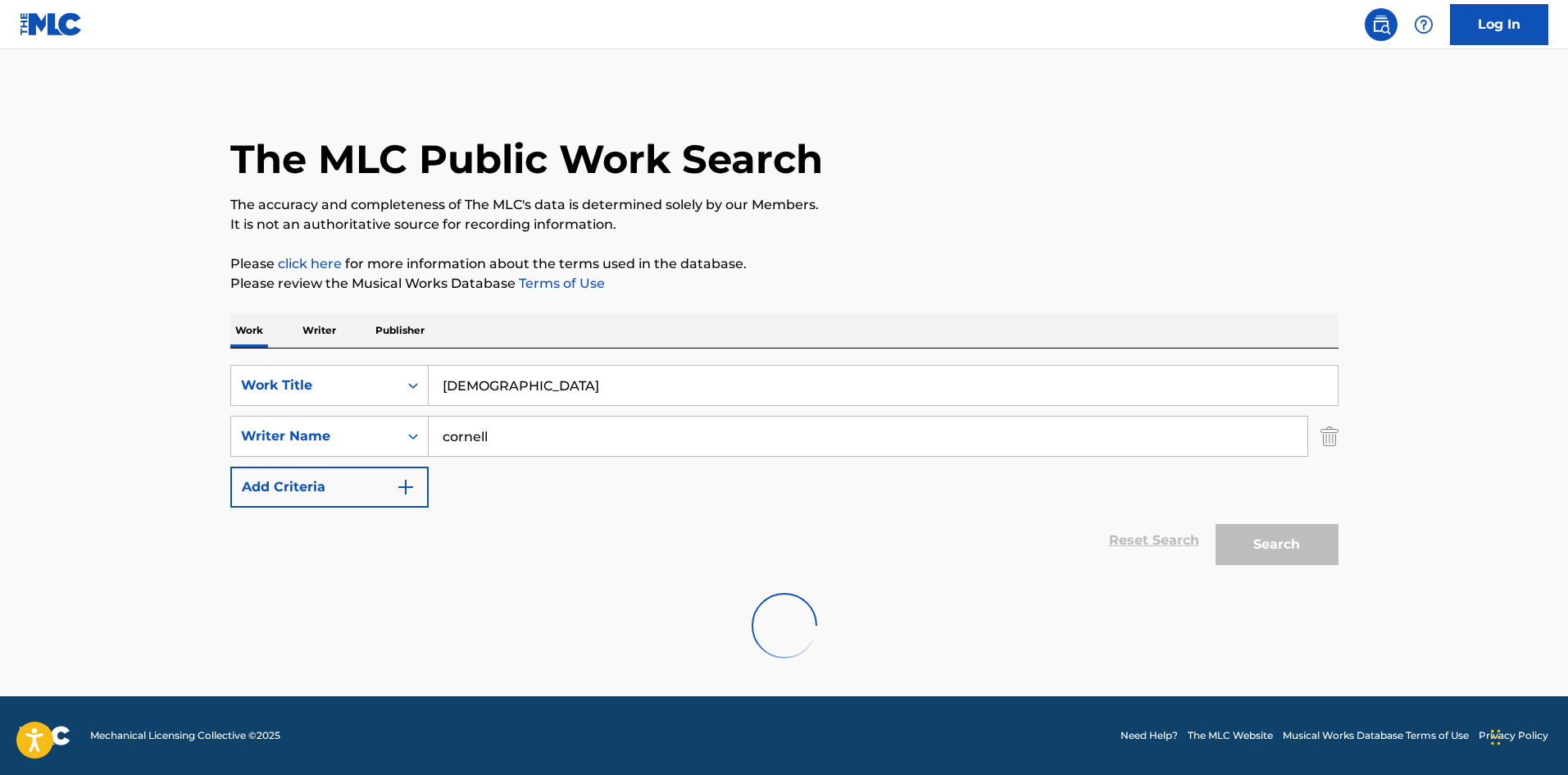
scroll to position [0, 0]
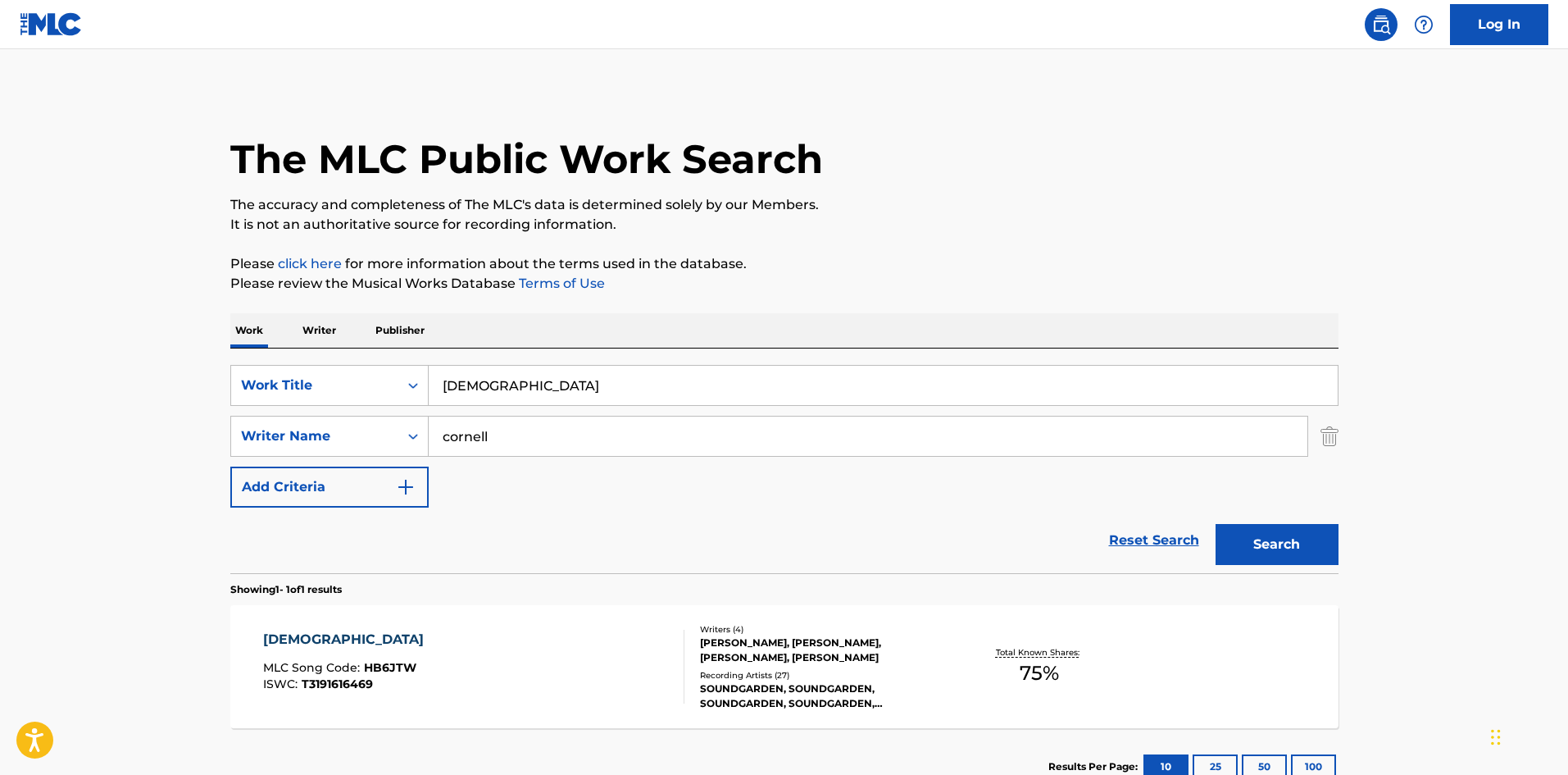
click at [781, 678] on div "Recording Artists ( 27 )" at bounding box center [824, 675] width 247 height 13
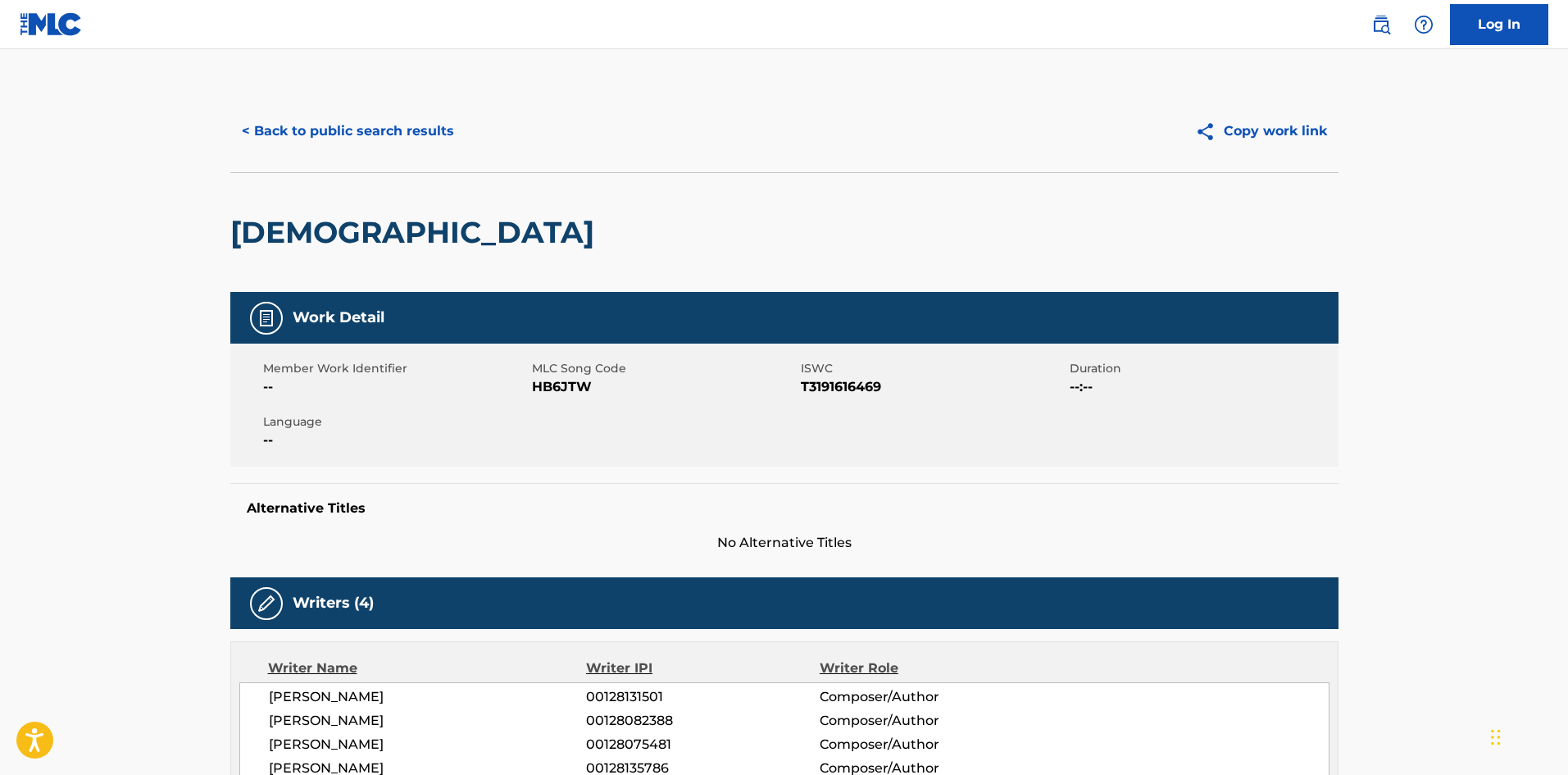
click at [277, 119] on button "< Back to public search results" at bounding box center [349, 132] width 236 height 41
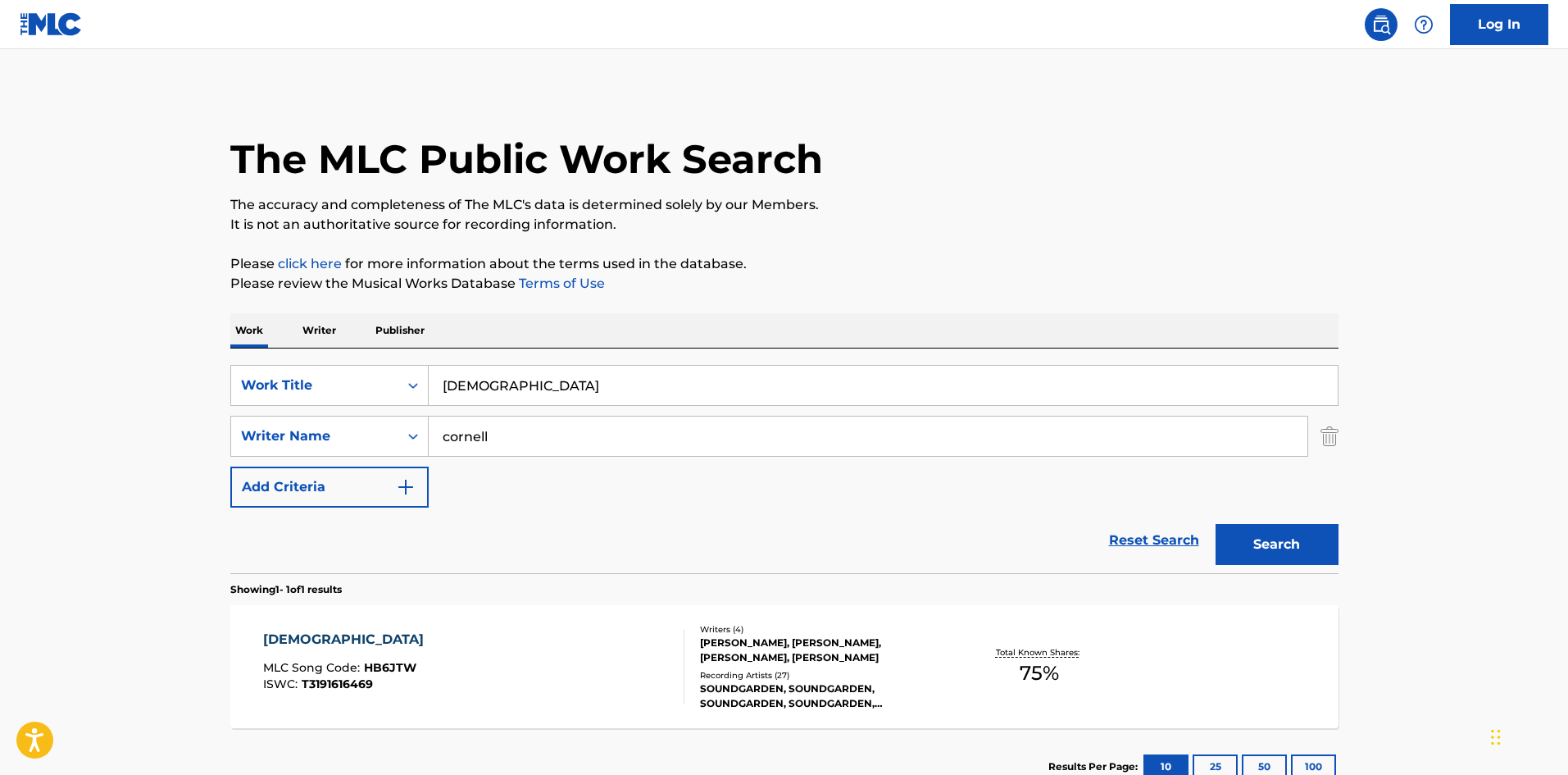
click at [485, 398] on input "[DEMOGRAPHIC_DATA]" at bounding box center [883, 385] width 909 height 39
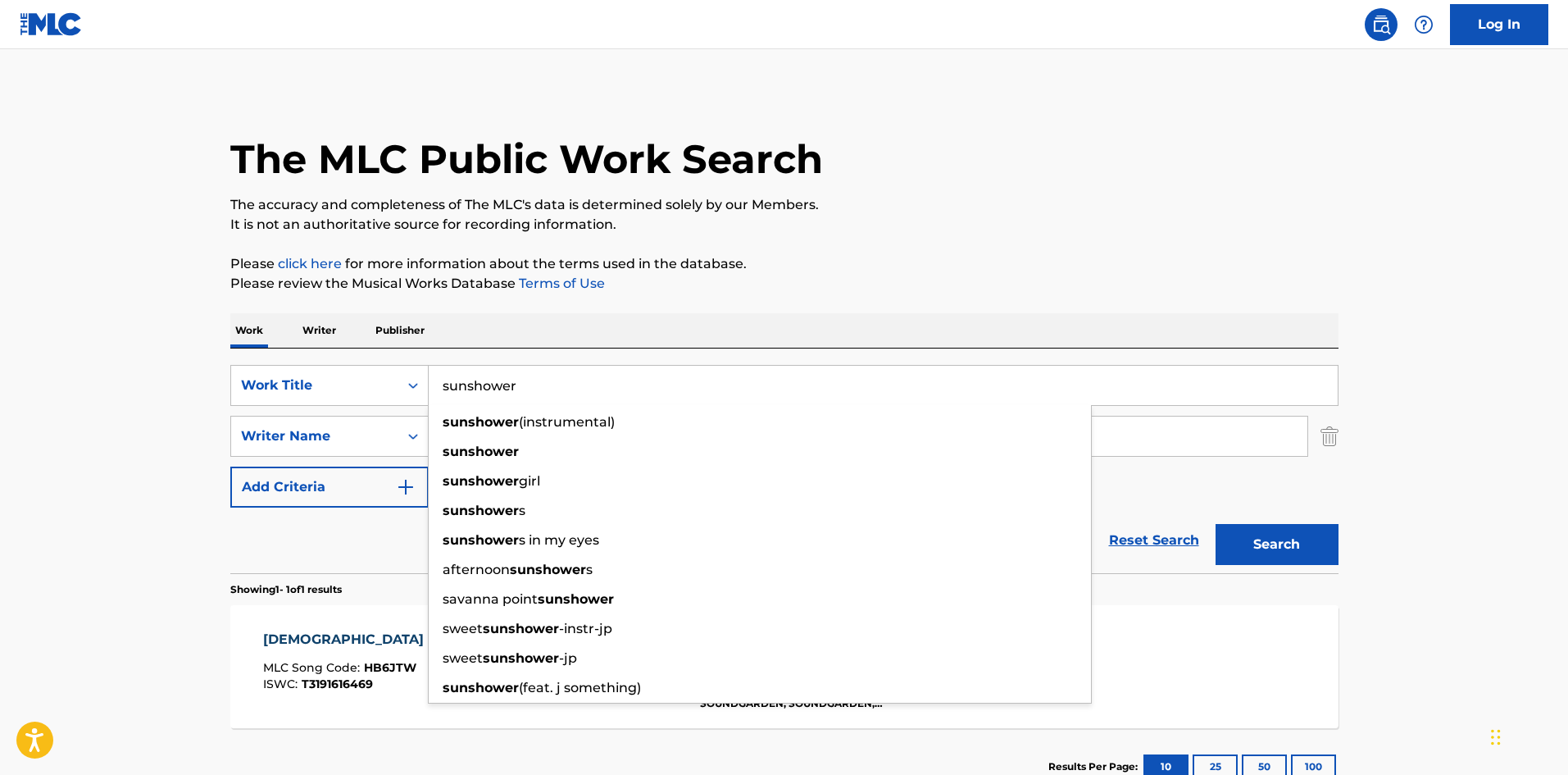
type input "sunshower"
click at [1216, 524] on button "Search" at bounding box center [1276, 544] width 123 height 41
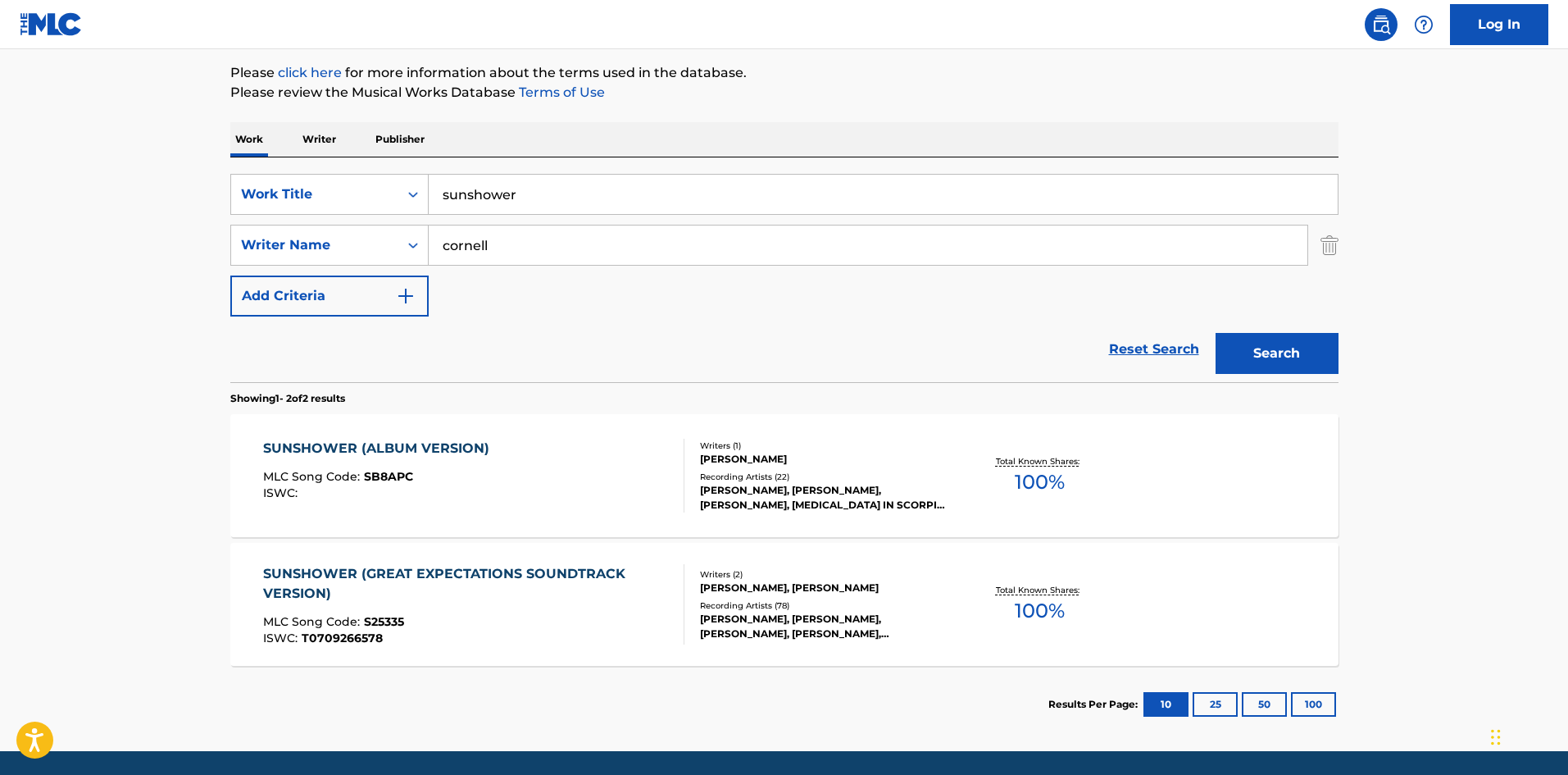
scroll to position [219, 0]
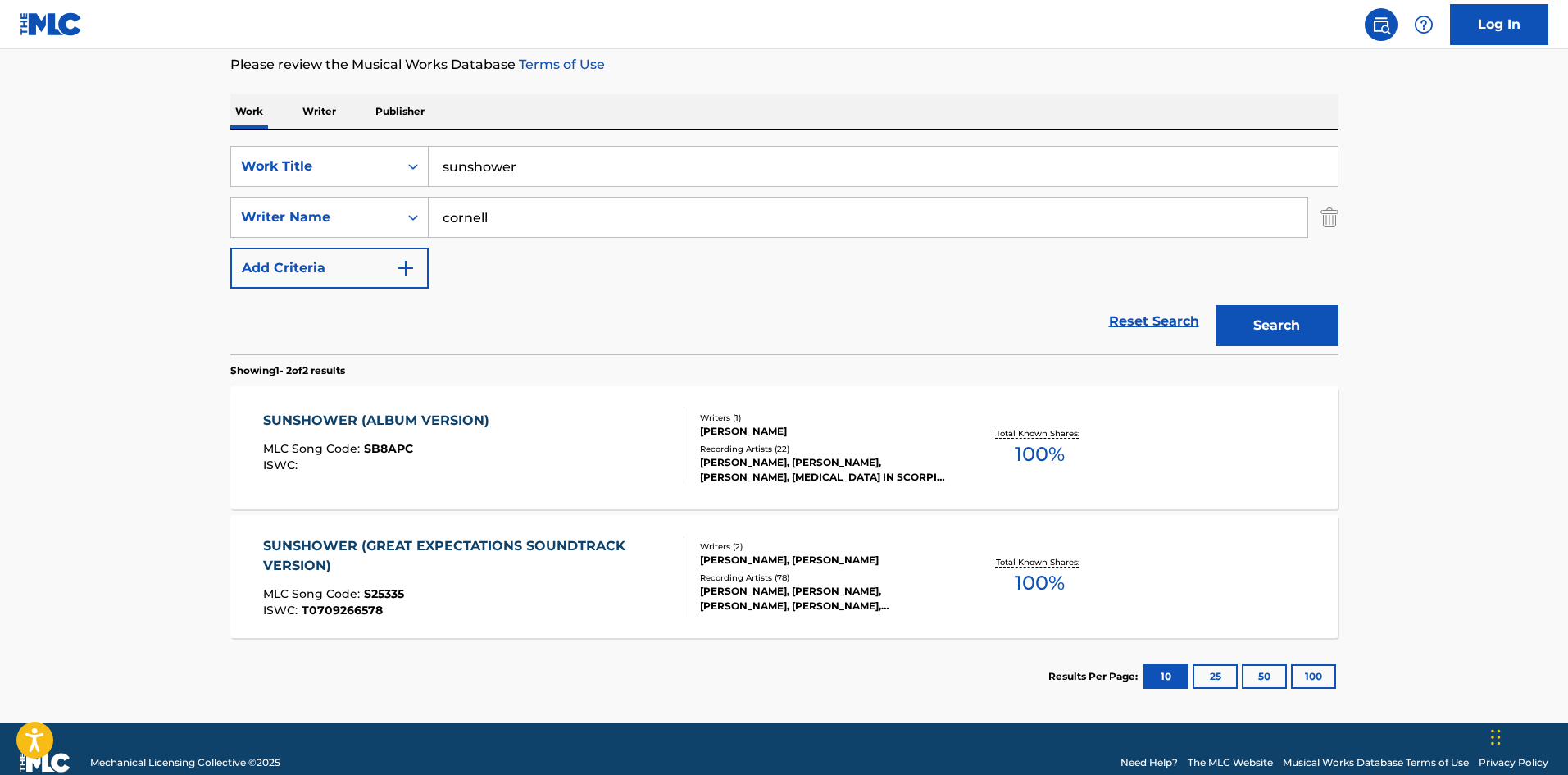
click at [805, 469] on div "[PERSON_NAME], [PERSON_NAME], [PERSON_NAME], [MEDICAL_DATA] IN SCORPIO, THE WAK…" at bounding box center [824, 470] width 247 height 29
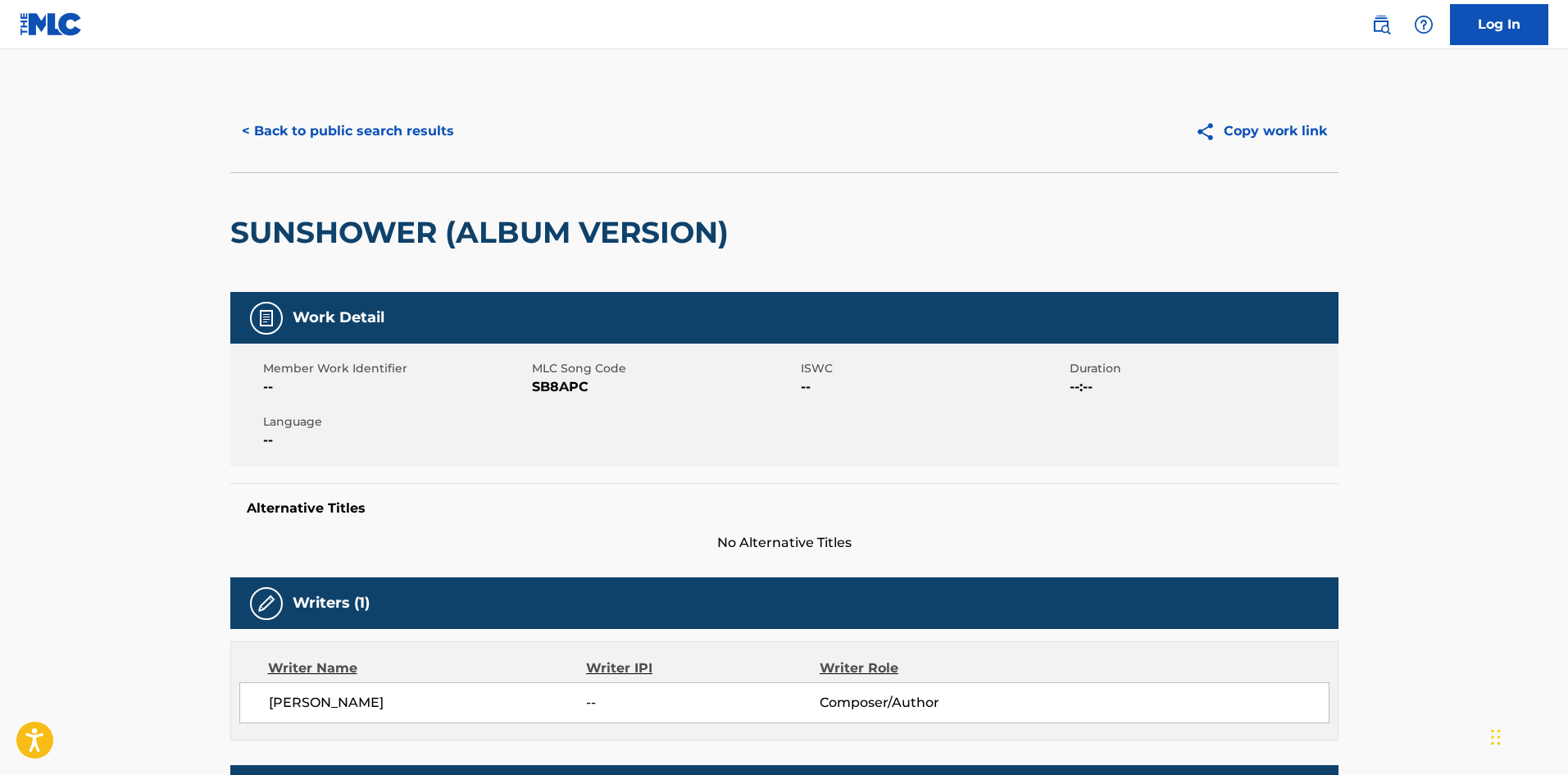
click at [256, 130] on button "< Back to public search results" at bounding box center [349, 132] width 236 height 41
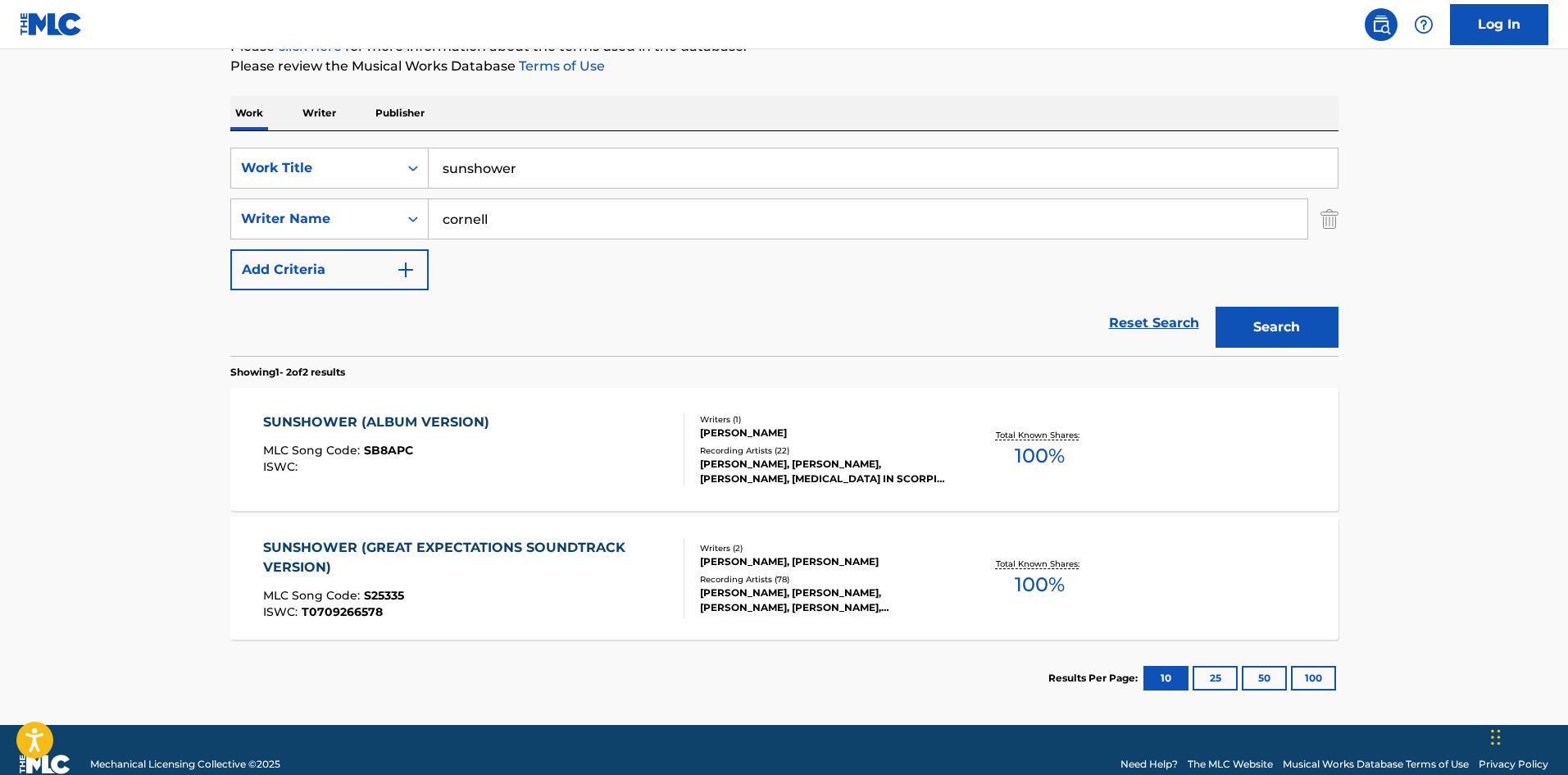
scroll to position [246, 0]
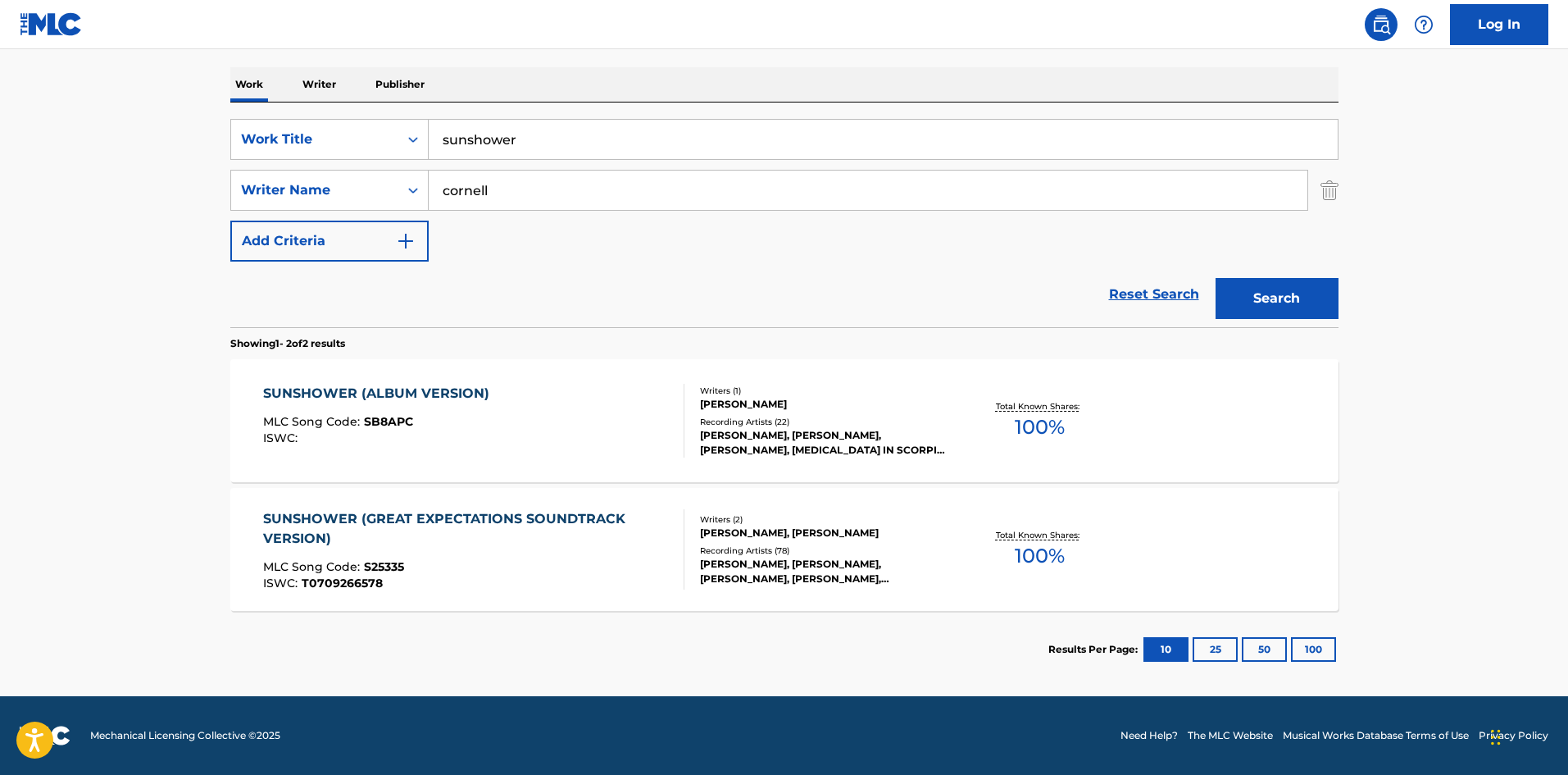
click at [740, 566] on div "[PERSON_NAME], [PERSON_NAME], [PERSON_NAME], [PERSON_NAME], [PERSON_NAME]" at bounding box center [824, 572] width 247 height 29
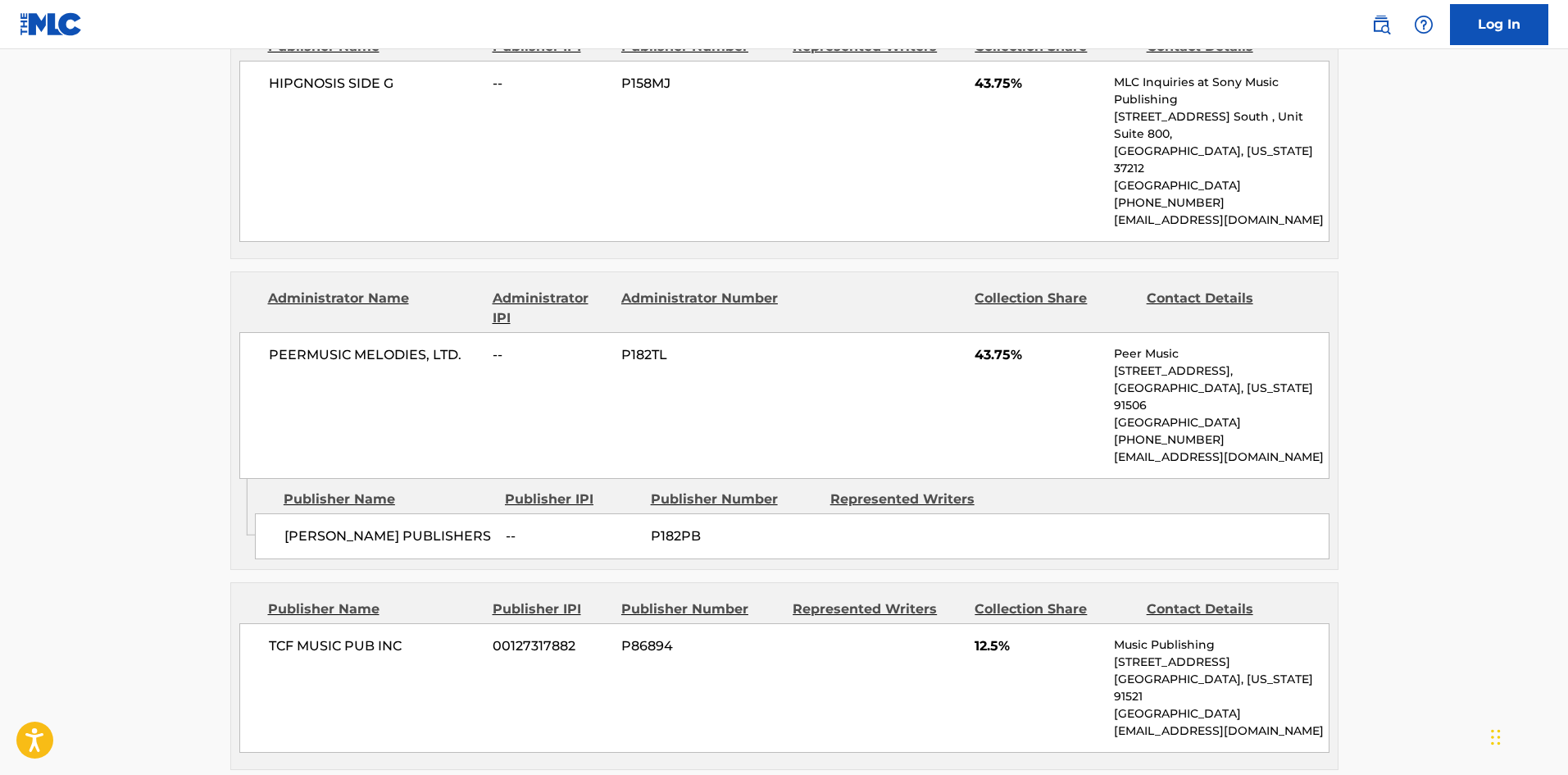
scroll to position [983, 0]
